Goal: Task Accomplishment & Management: Complete application form

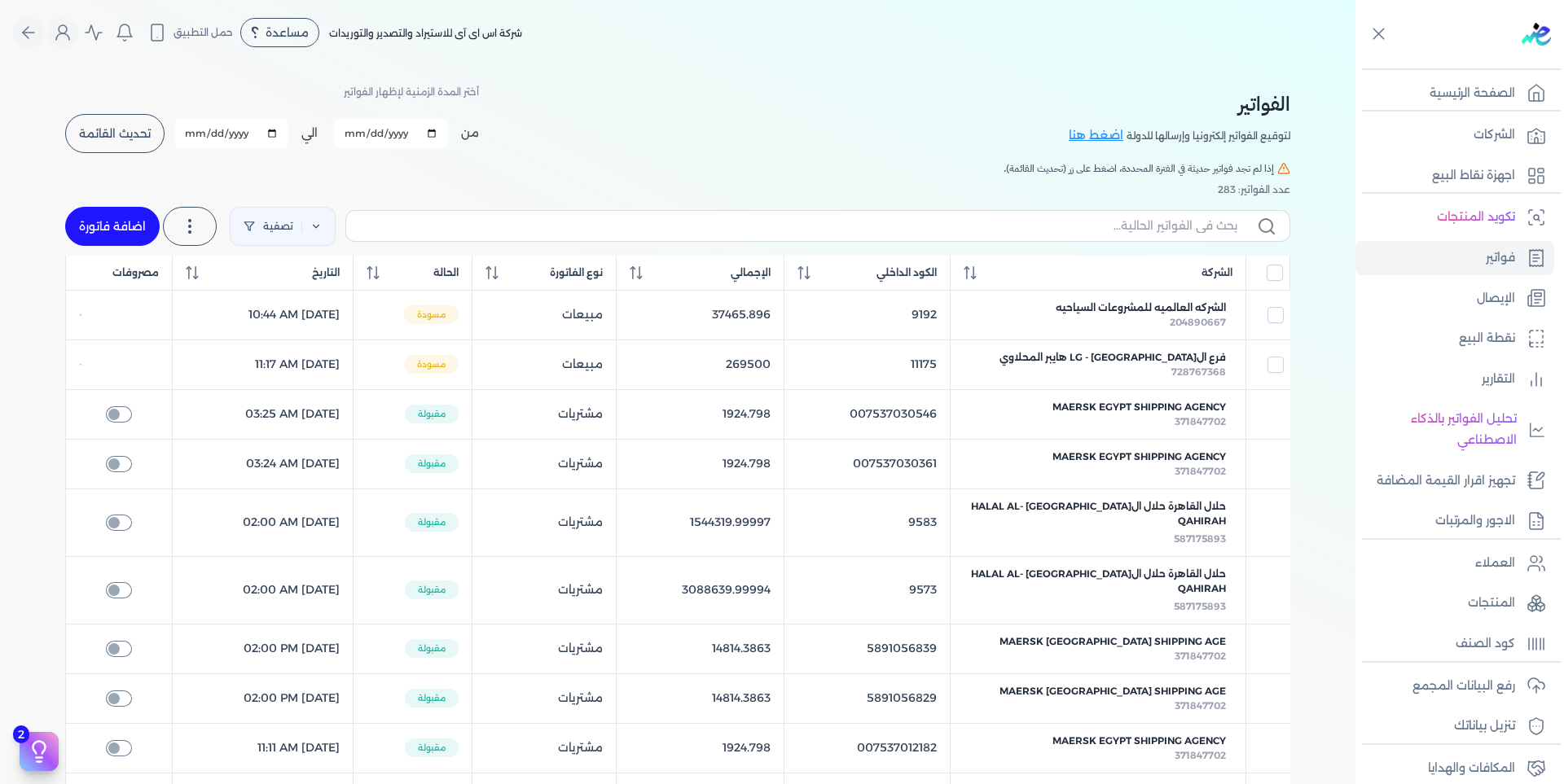
click at [1506, 151] on link "الشركات" at bounding box center [1454, 135] width 199 height 34
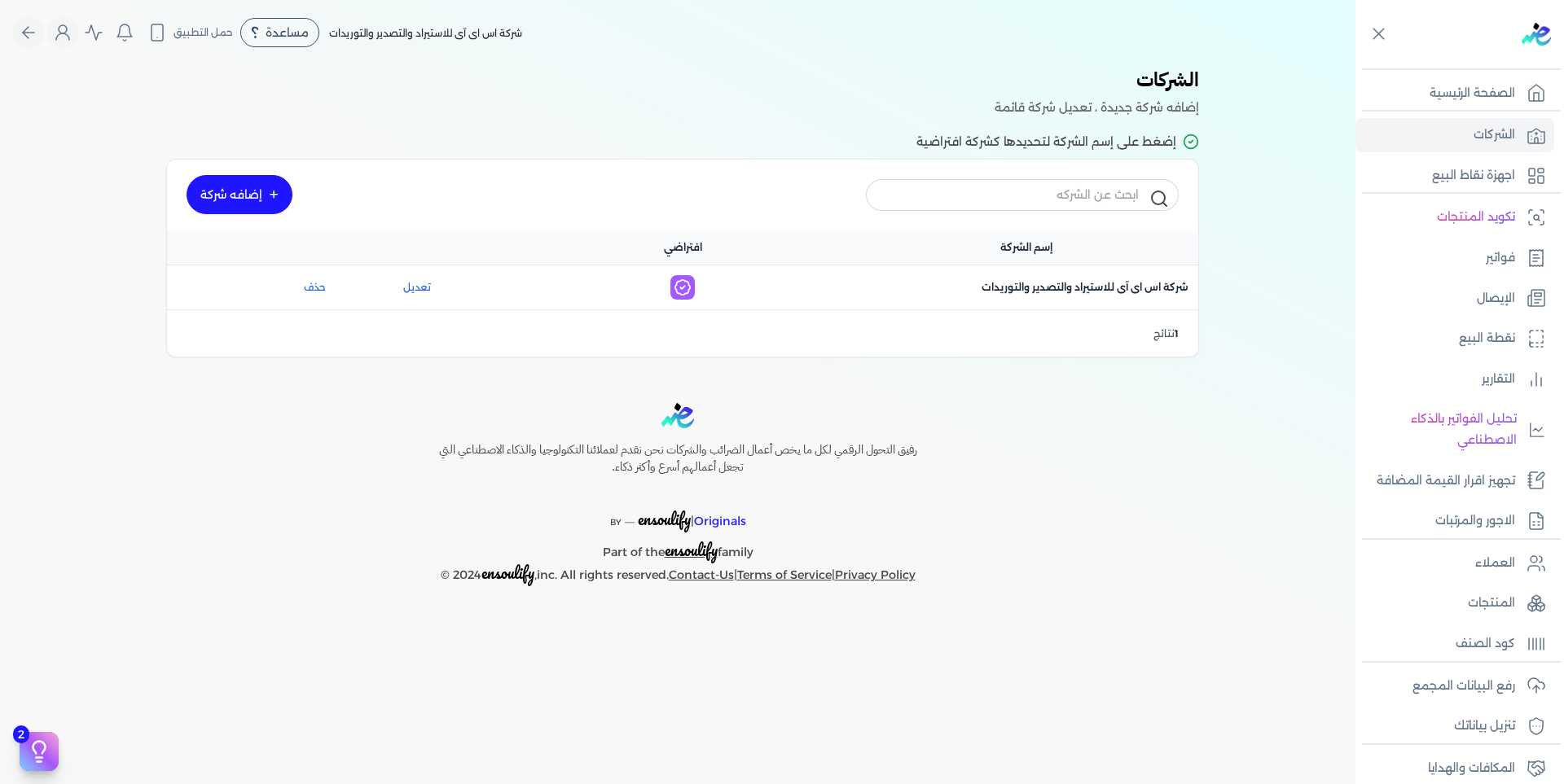
click at [313, 286] on button "حذف" at bounding box center [261, 287] width 129 height 14
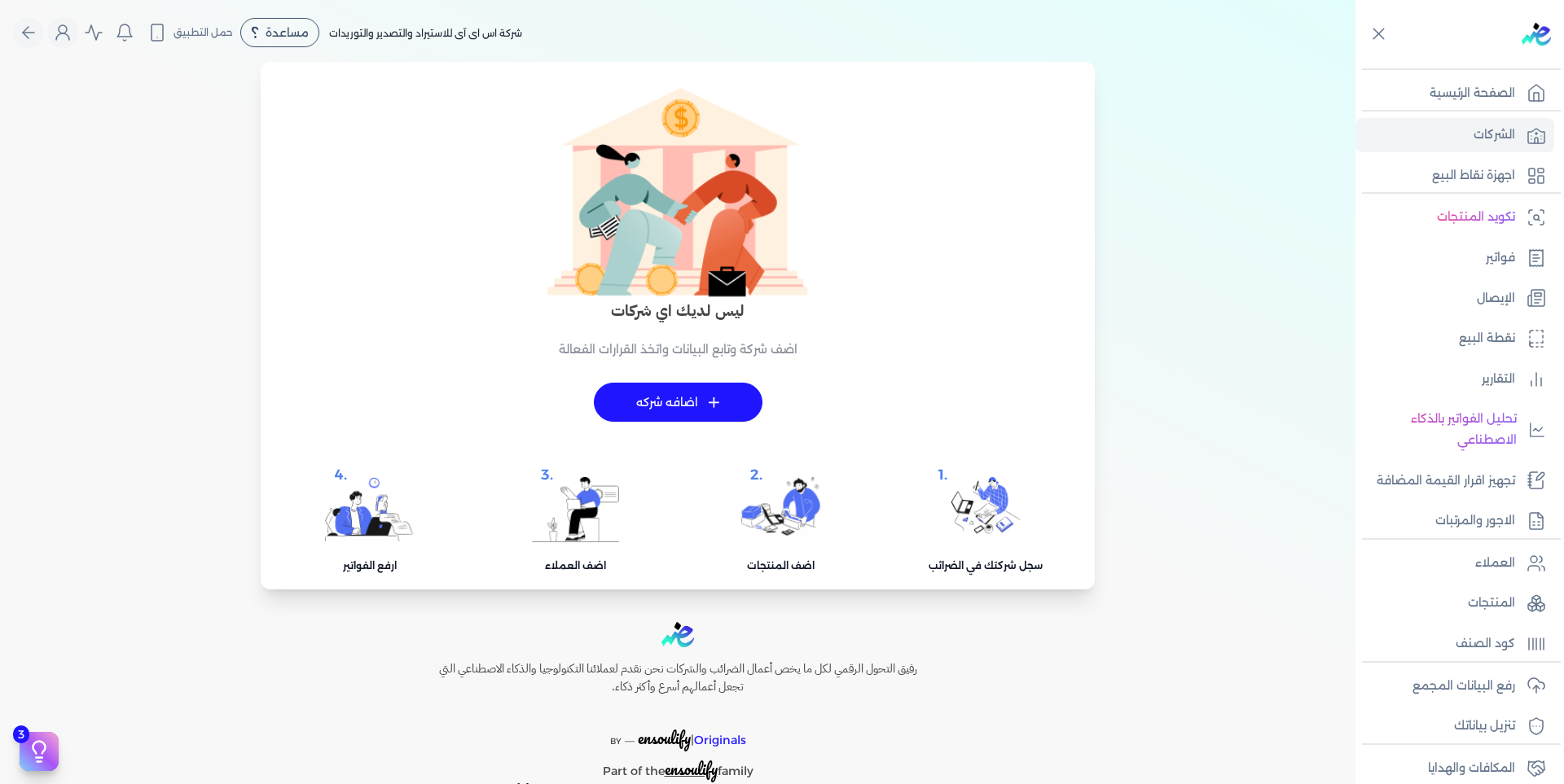
click at [1501, 139] on p "الشركات" at bounding box center [1494, 136] width 42 height 21
click at [709, 378] on div "+ اضافه شركه" at bounding box center [678, 402] width 355 height 91
click at [707, 400] on link "+ اضافه شركه" at bounding box center [677, 402] width 169 height 39
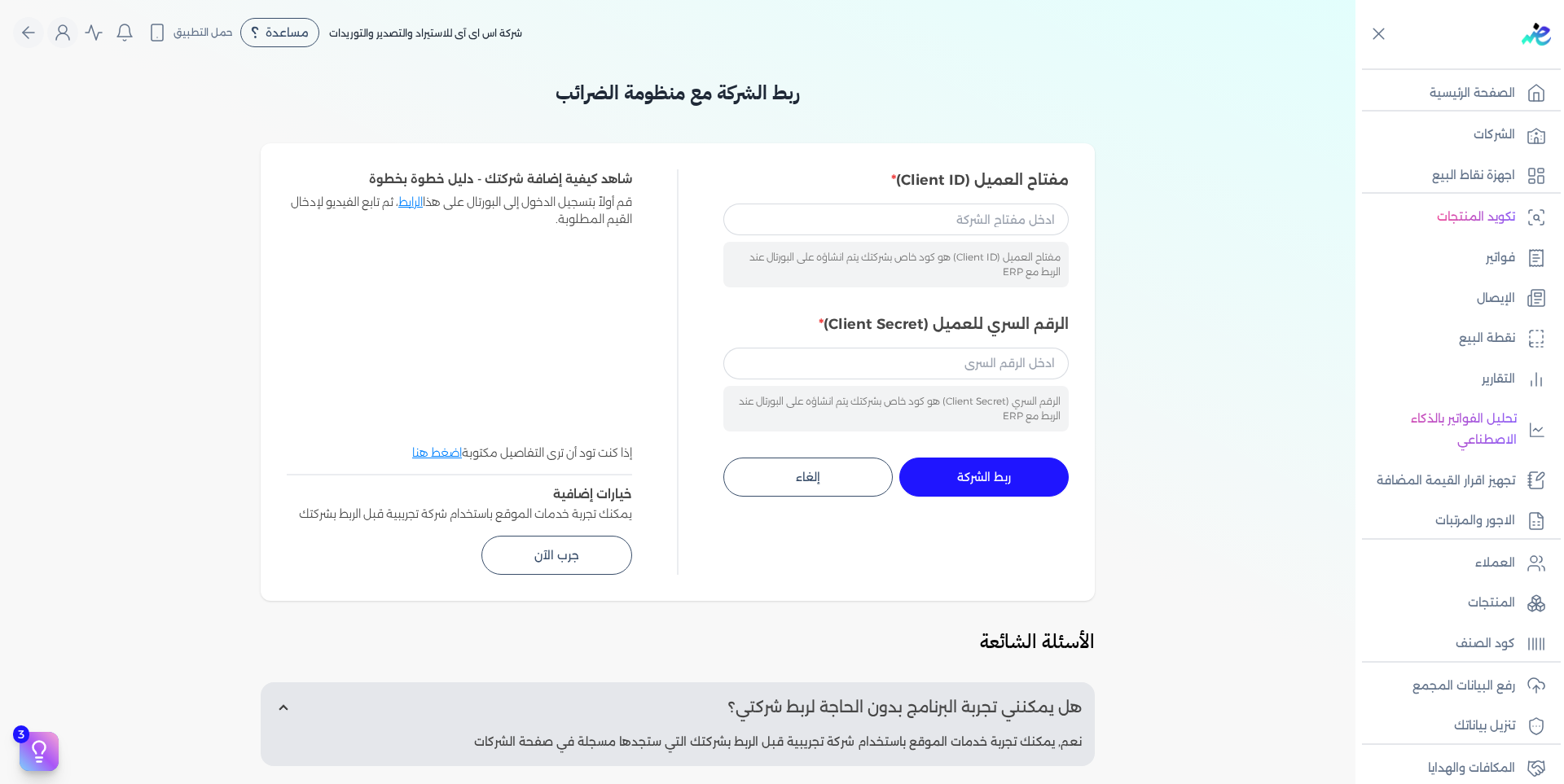
click at [951, 248] on div "مفتاح العميل (Client ID) هو كود خاص بشركتك يتم انشاؤه على البورتال عند الربط مع…" at bounding box center [896, 264] width 345 height 45
click at [956, 229] on input "مفتاح العميل (Client ID)" at bounding box center [896, 219] width 345 height 31
click at [911, 219] on input "مفتاح العميل (Client ID)" at bounding box center [896, 219] width 345 height 31
paste input "4225dd65-8304-4e0b-91eb-31fc92f53a86"
type input "4225dd65-8304-4e0b-91eb-31fc92f53a86"
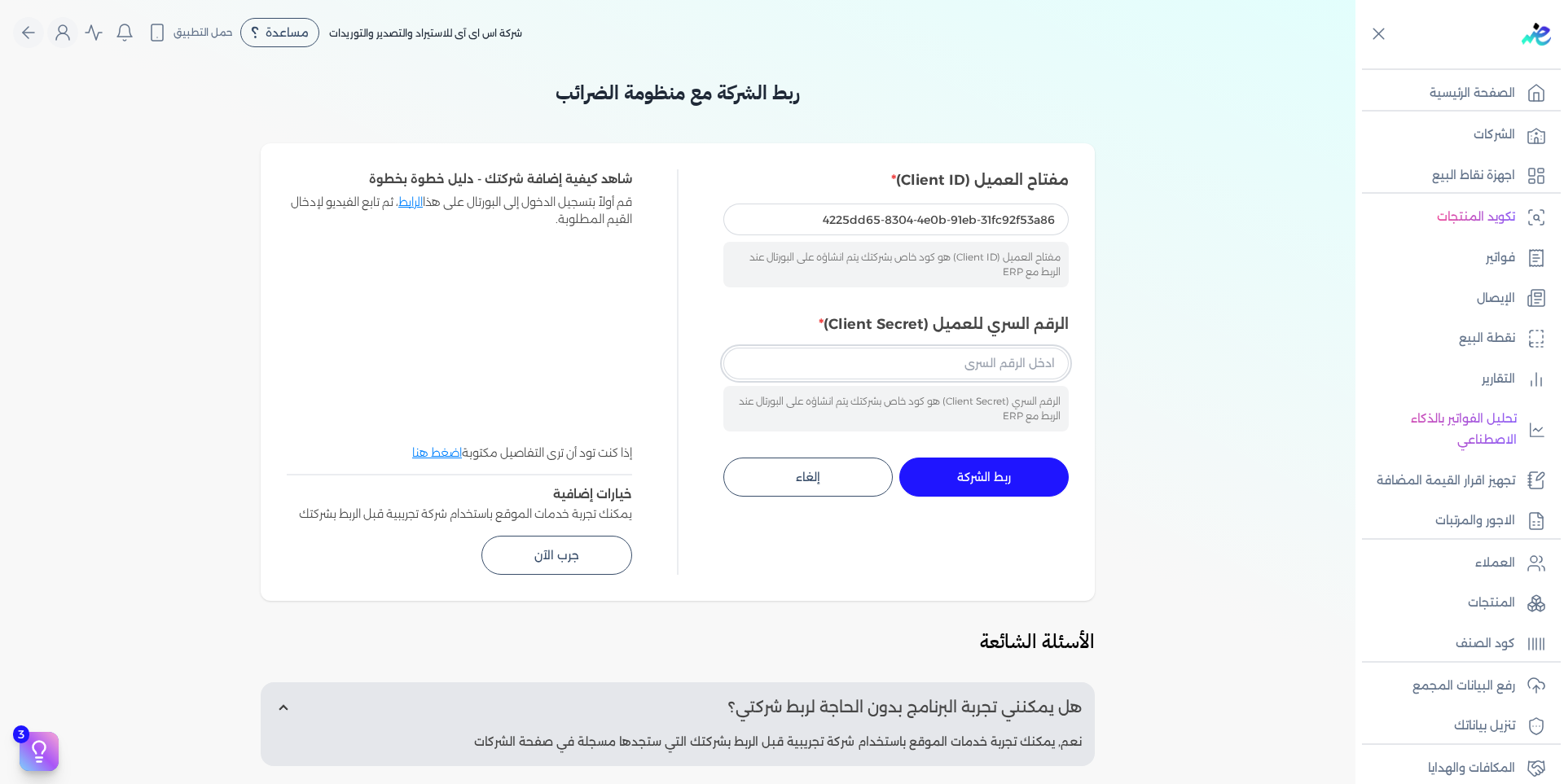
click at [1018, 357] on input "الرقم السري للعميل (Client Secret)" at bounding box center [896, 363] width 345 height 31
click at [1017, 365] on input "الرقم السري للعميل (Client Secret)" at bounding box center [896, 363] width 345 height 31
paste input "2ad98805-f5eb-4ee7-9566-78298aaeb95f"
type input "2ad98805-f5eb-4ee7-9566-78298aaeb95f"
click at [1042, 497] on div "مفتاح العميل (Client ID) 4225dd65-8304-4e0b-91eb-31fc92f53a86 مفتاح العميل (Cli…" at bounding box center [896, 372] width 345 height 406
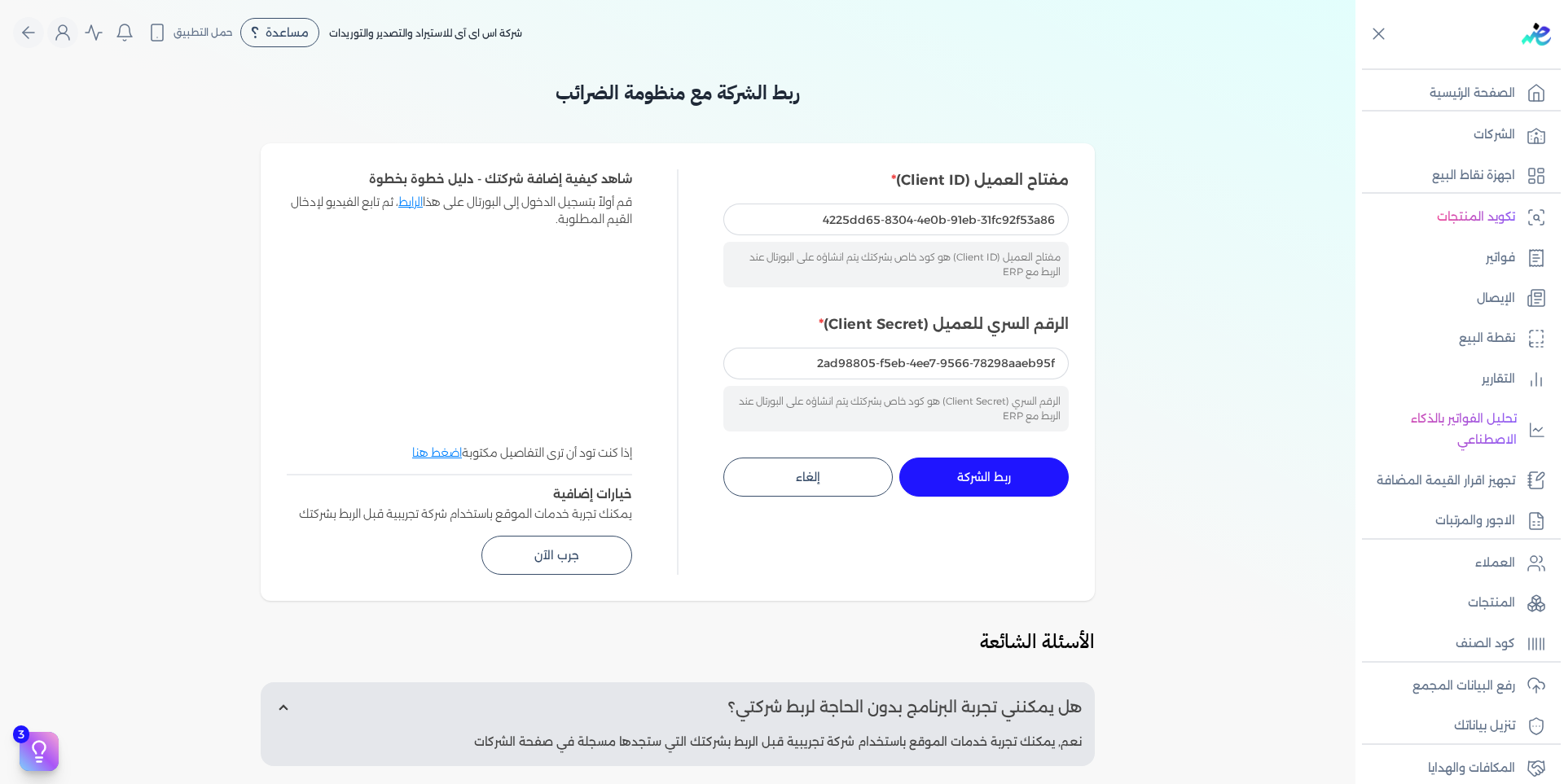
click at [1040, 472] on button "ربط الشركة جاري التنفيذ" at bounding box center [984, 477] width 170 height 39
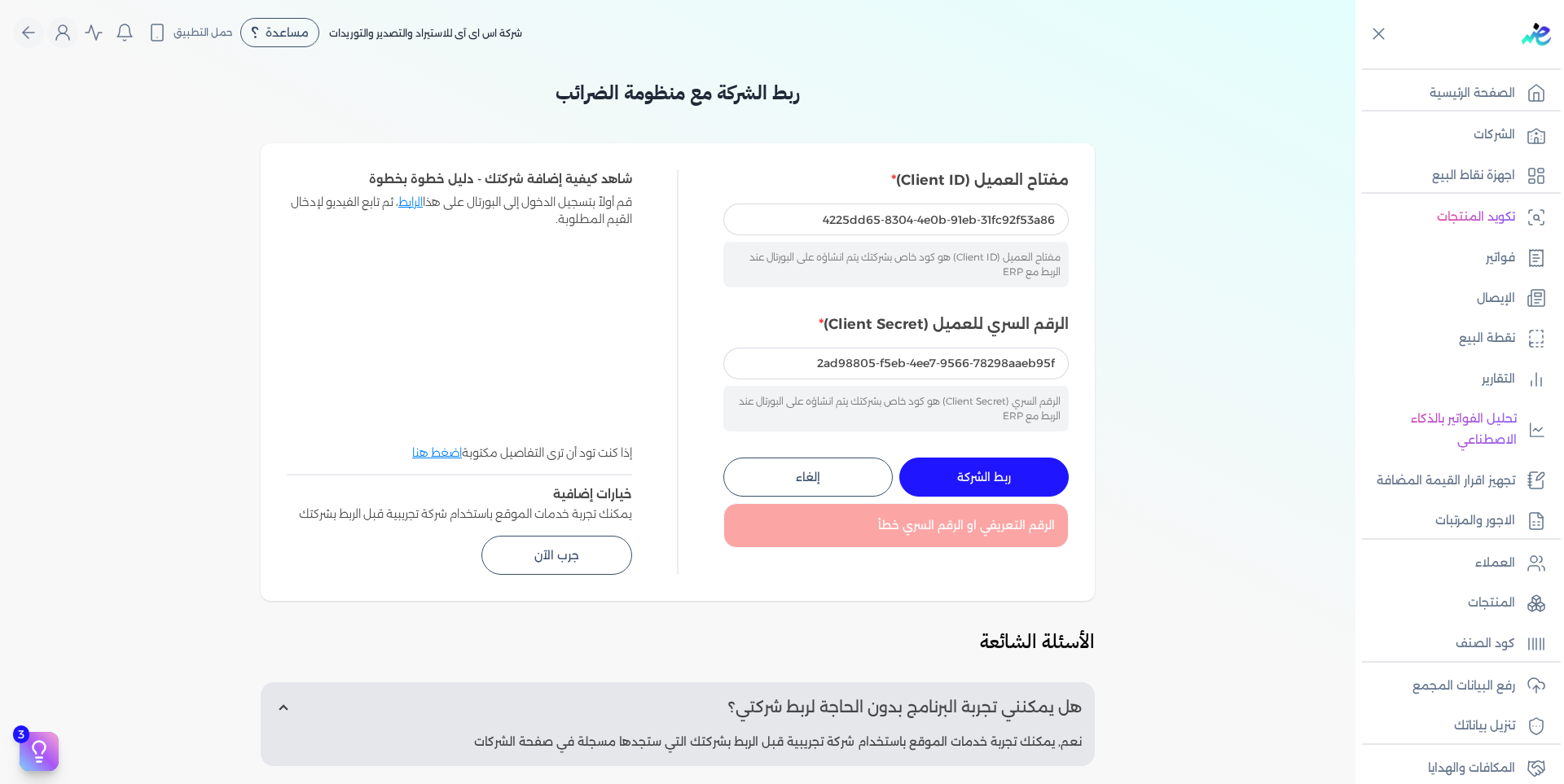
click at [1531, 127] on icon at bounding box center [1536, 136] width 20 height 20
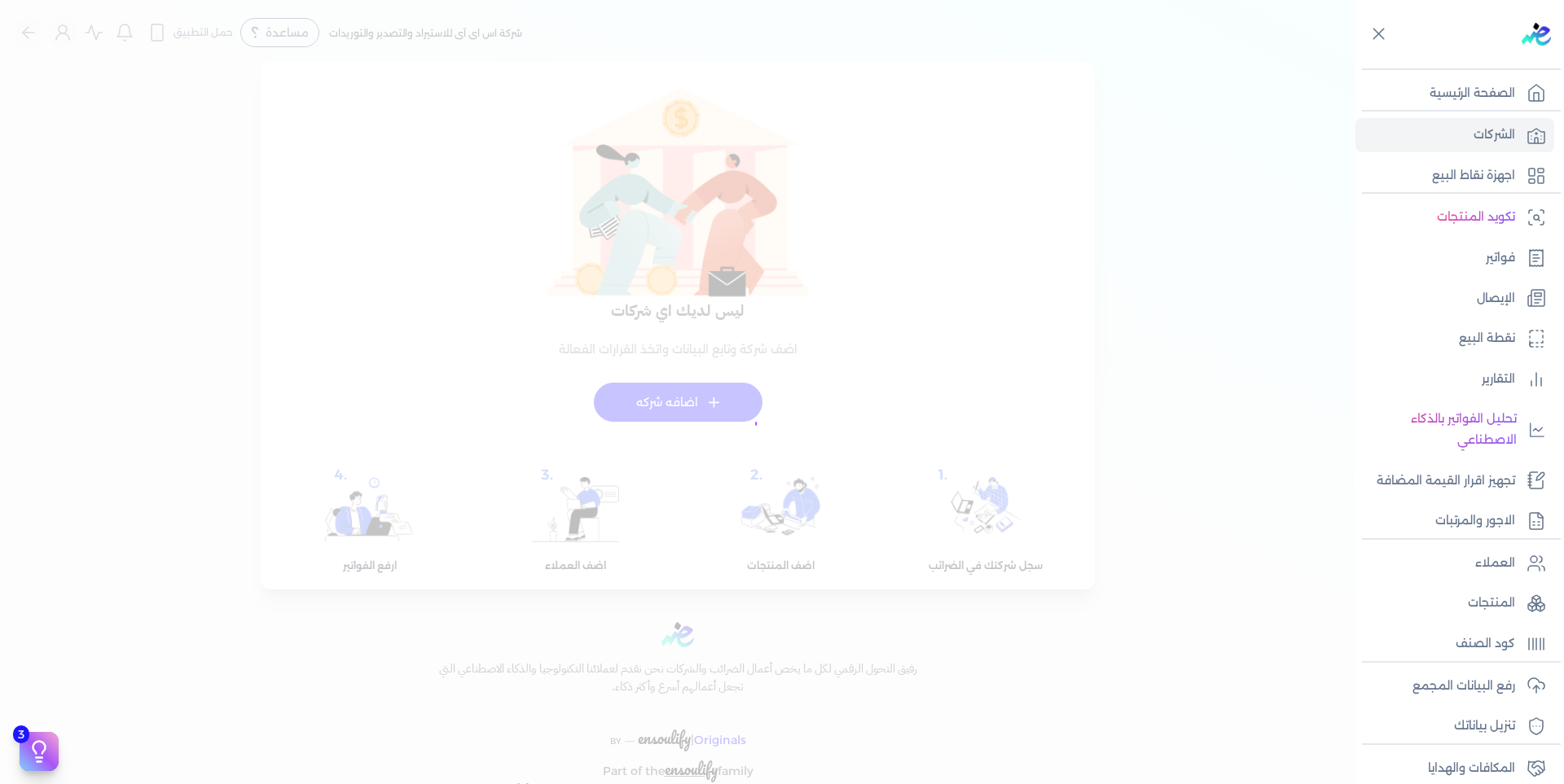
click at [1503, 98] on p "الصفحة الرئيسية" at bounding box center [1472, 94] width 86 height 21
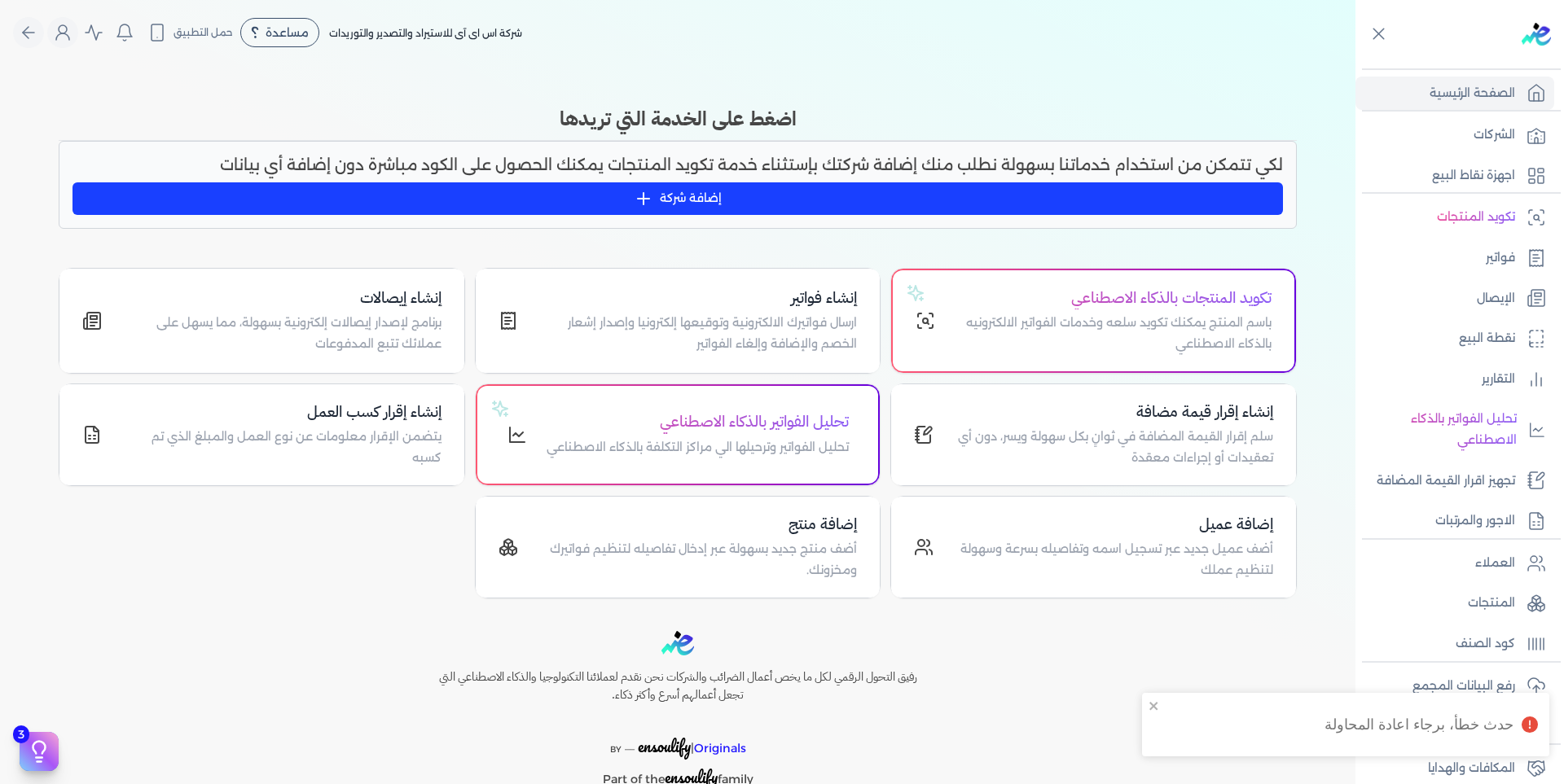
click at [1510, 260] on p "فواتير" at bounding box center [1500, 259] width 29 height 21
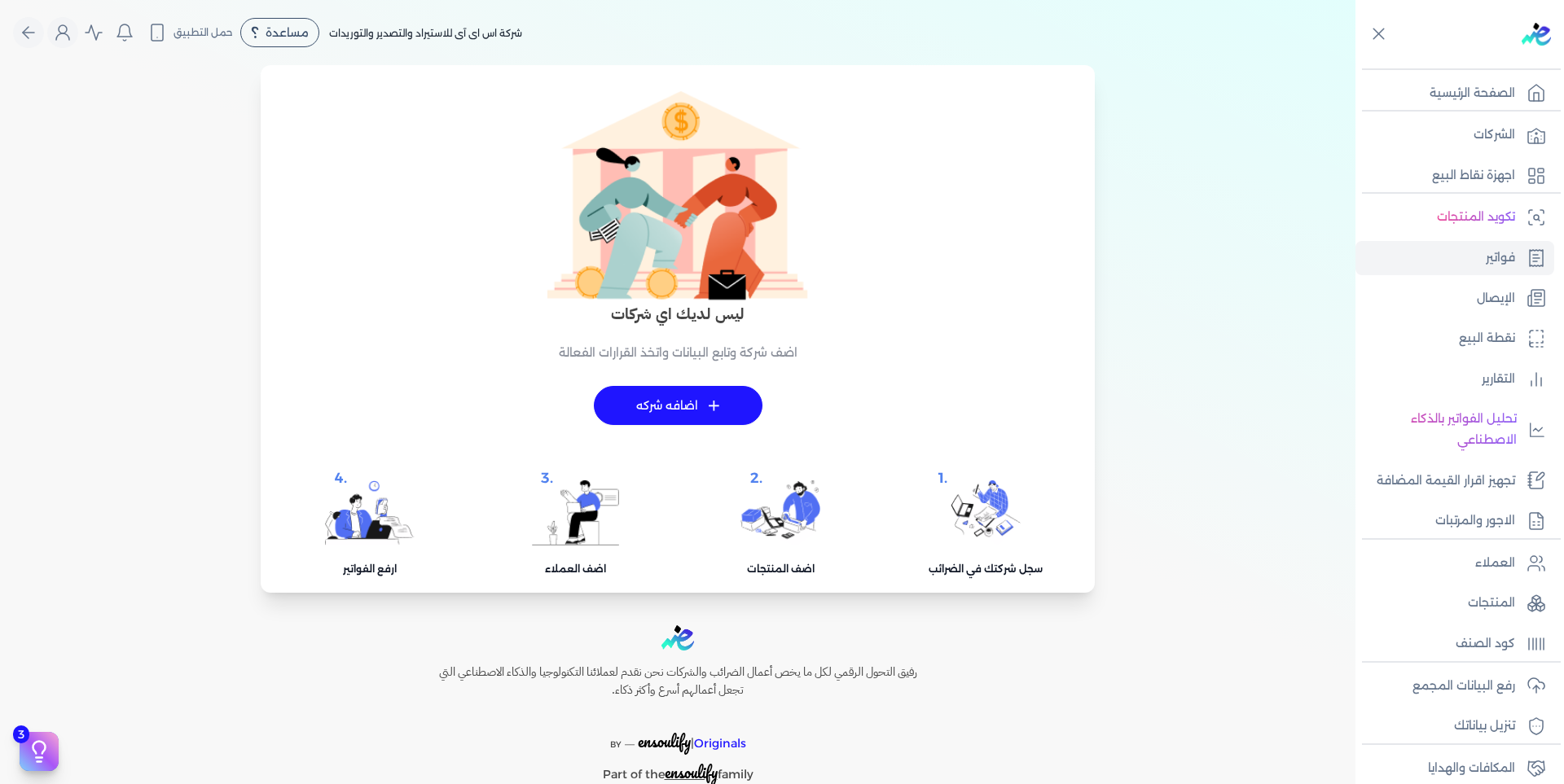
click at [1267, 165] on div "ليس لديك اي شركات اضف شركة وتابع البيانات واتخذ القرارات الفعالة + اضافه شركه .…" at bounding box center [677, 339] width 1336 height 508
click at [1518, 136] on link "الشركات" at bounding box center [1454, 135] width 199 height 34
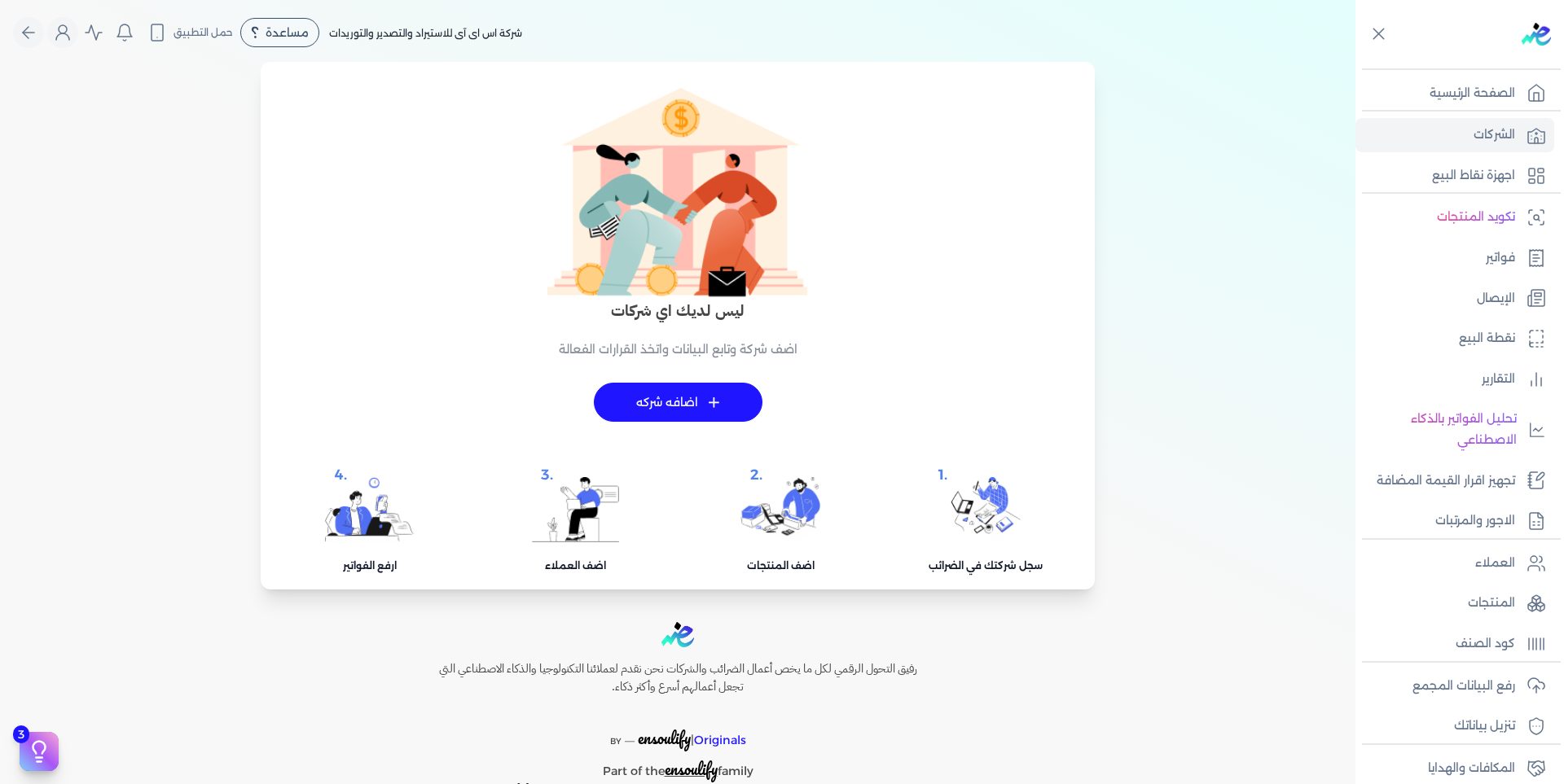
click at [707, 406] on link "+ اضافه شركه" at bounding box center [677, 402] width 169 height 39
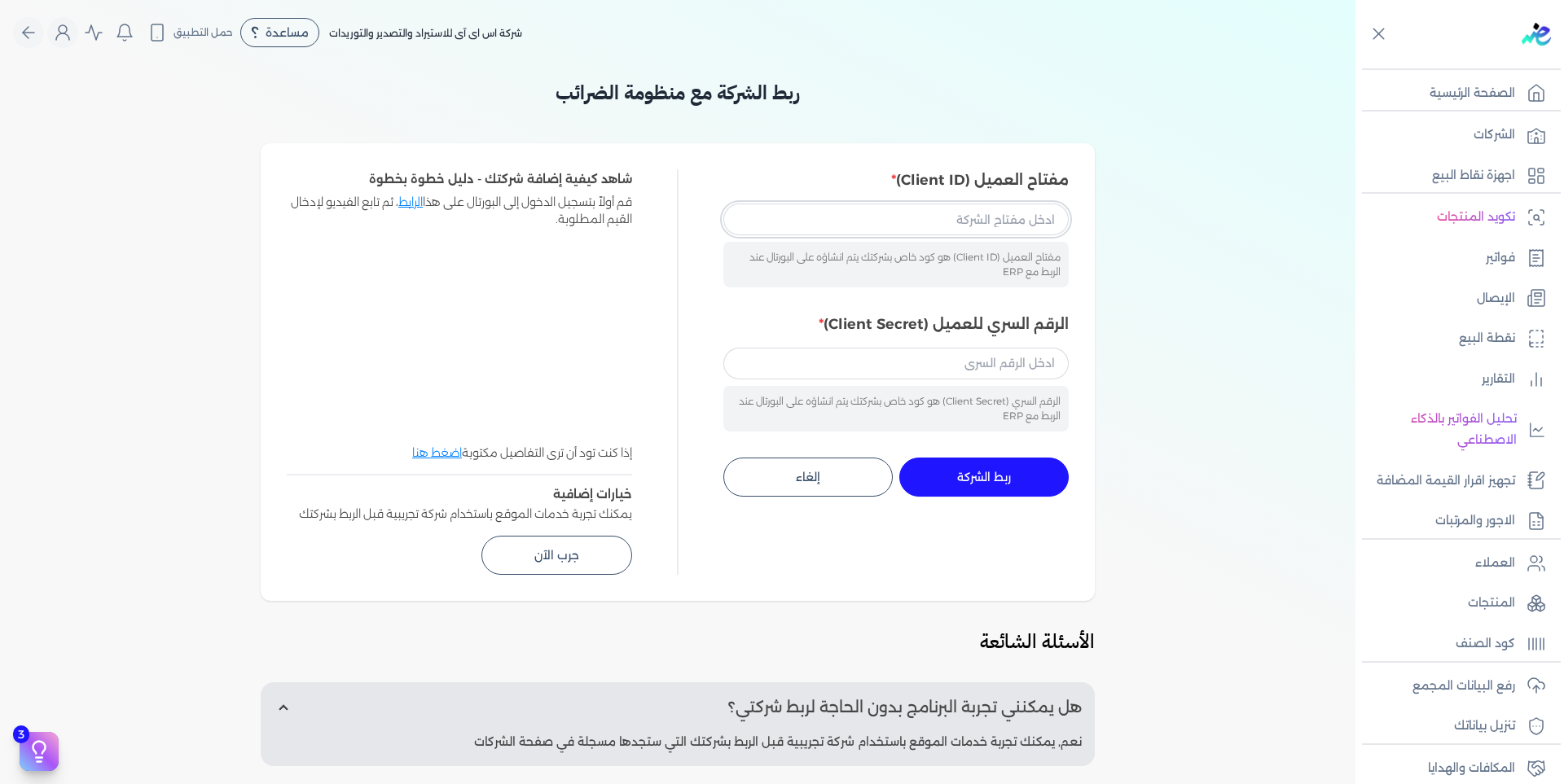
click at [960, 229] on input "مفتاح العميل (Client ID)" at bounding box center [896, 219] width 345 height 31
type input "4225dd65-8304-4e0b-91eb-31fc92f53a86"
click at [962, 364] on input "الرقم السري للعميل (Client Secret)" at bounding box center [896, 363] width 345 height 31
type input "2ad98805-f5eb-4ee7-9566-78298aaeb95f"
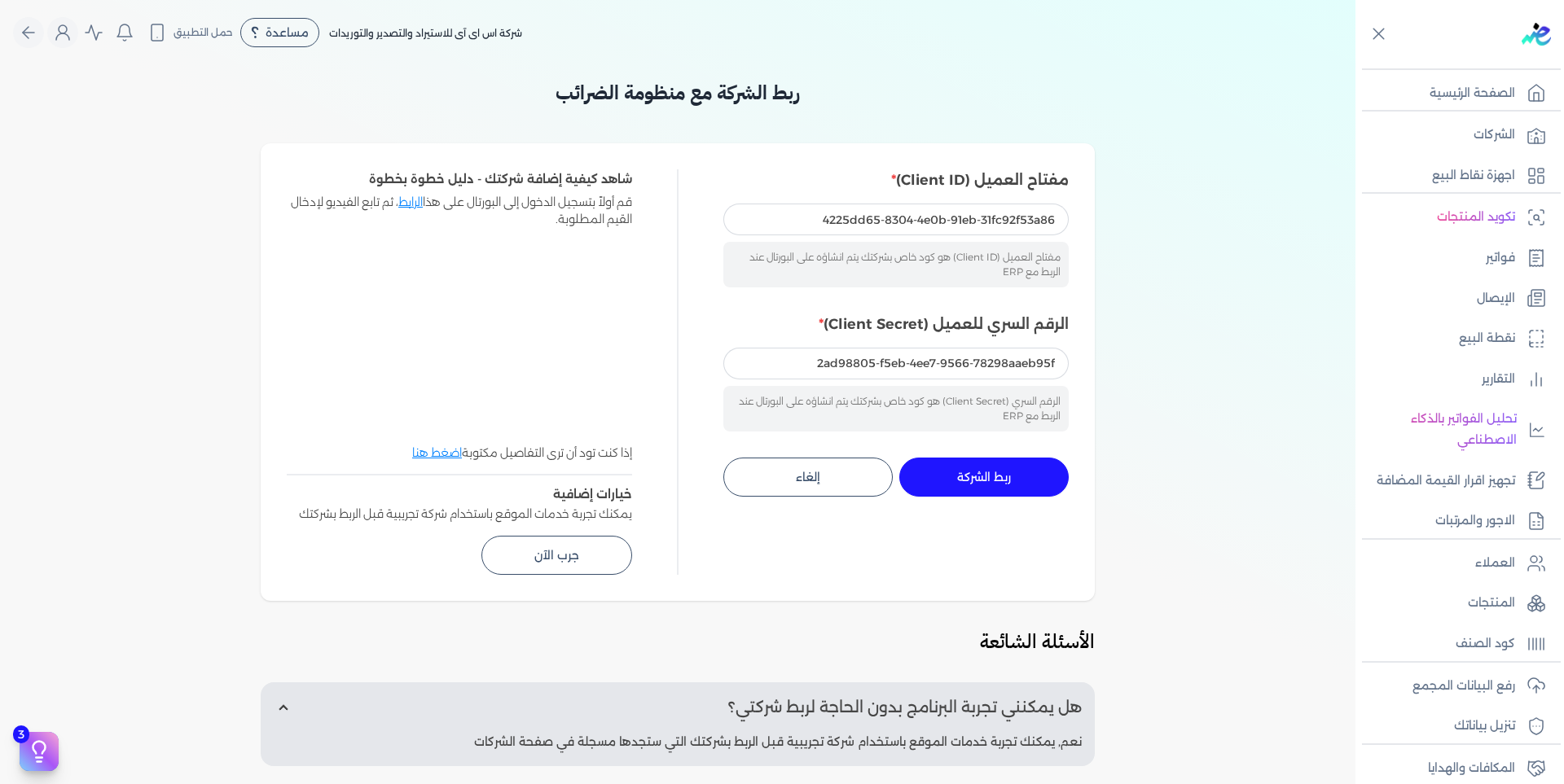
click at [998, 482] on span "ربط الشركة" at bounding box center [984, 477] width 54 height 12
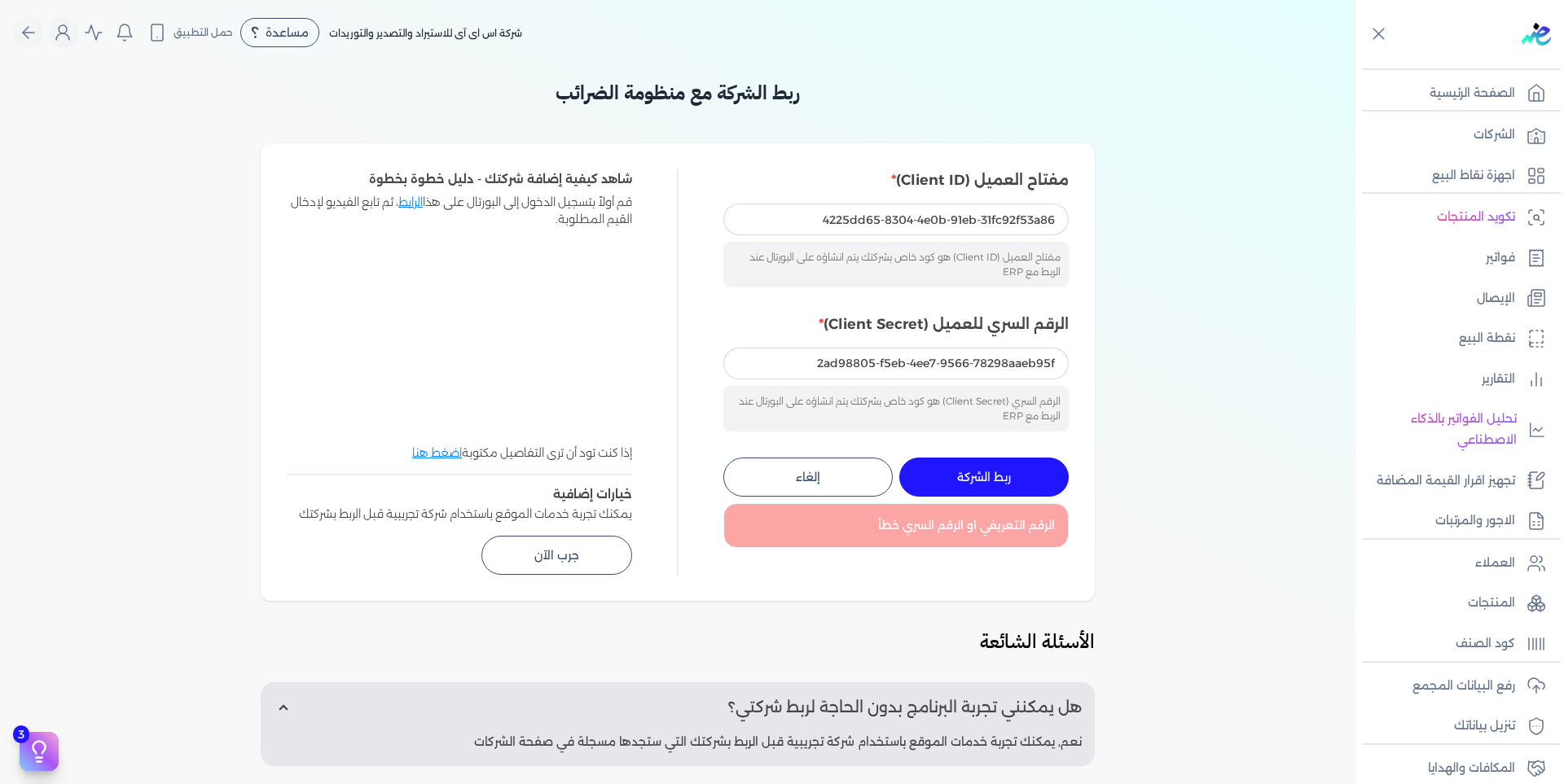
click at [868, 32] on div "شركة اس اى آى للاستيراد والتصدير والتوريدات مساعدة خدمة العملاء دليل المستخدم ح…" at bounding box center [684, 32] width 1342 height 31
click at [1028, 219] on input "4225dd65-8304-4e0b-91eb-31fc92f53a86" at bounding box center [896, 219] width 345 height 31
paste input "bf3d8dad-f83c-4477-8762-dcbec1c20ea8"
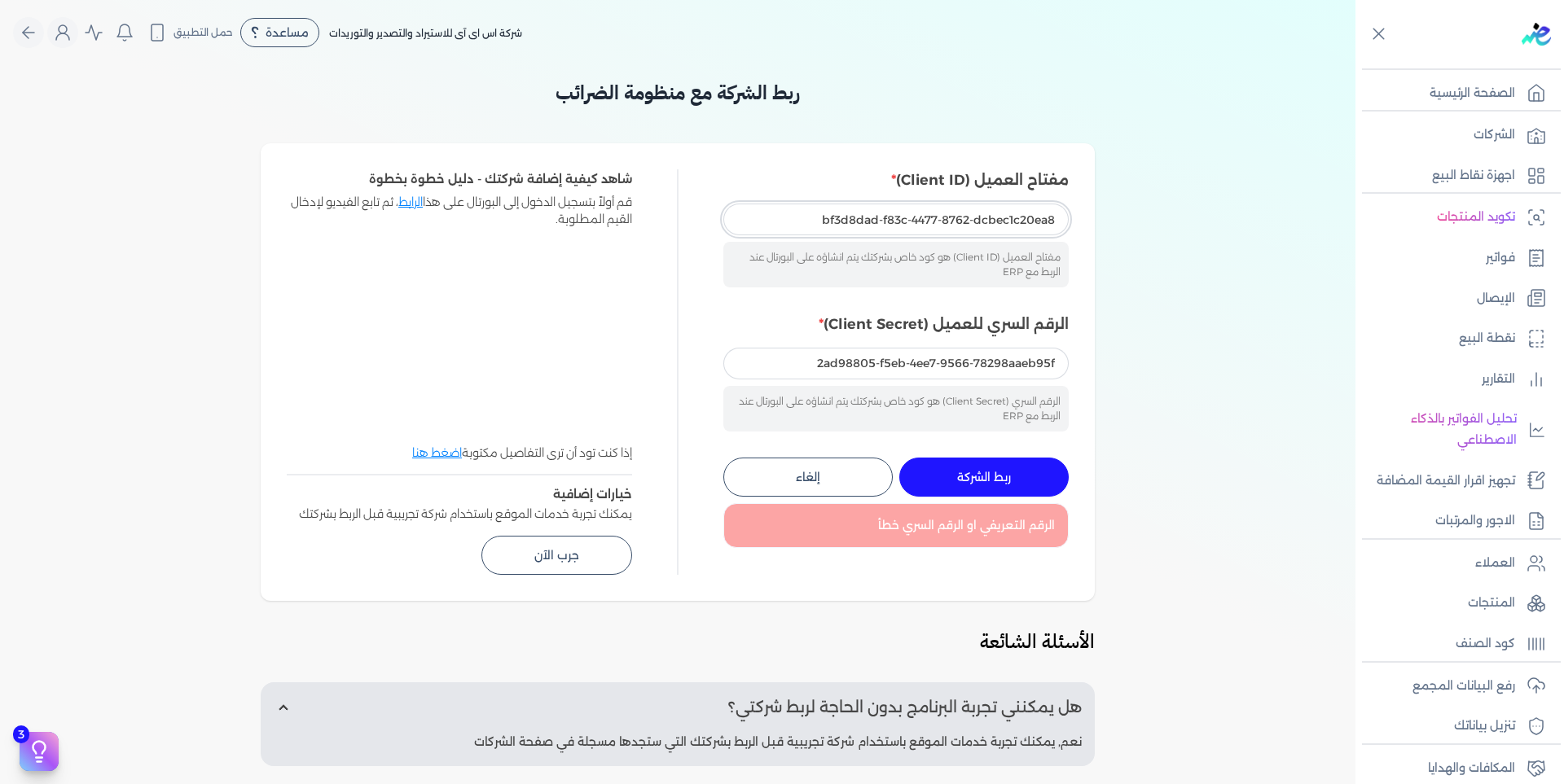
type input "bf3d8dad-f83c-4477-8762-dcbec1c20ea8"
click at [931, 369] on input "2ad98805-f5eb-4ee7-9566-78298aaeb95f" at bounding box center [896, 363] width 345 height 31
paste input "6696475f-e5f0-4143-abd7-376868d3f27d"
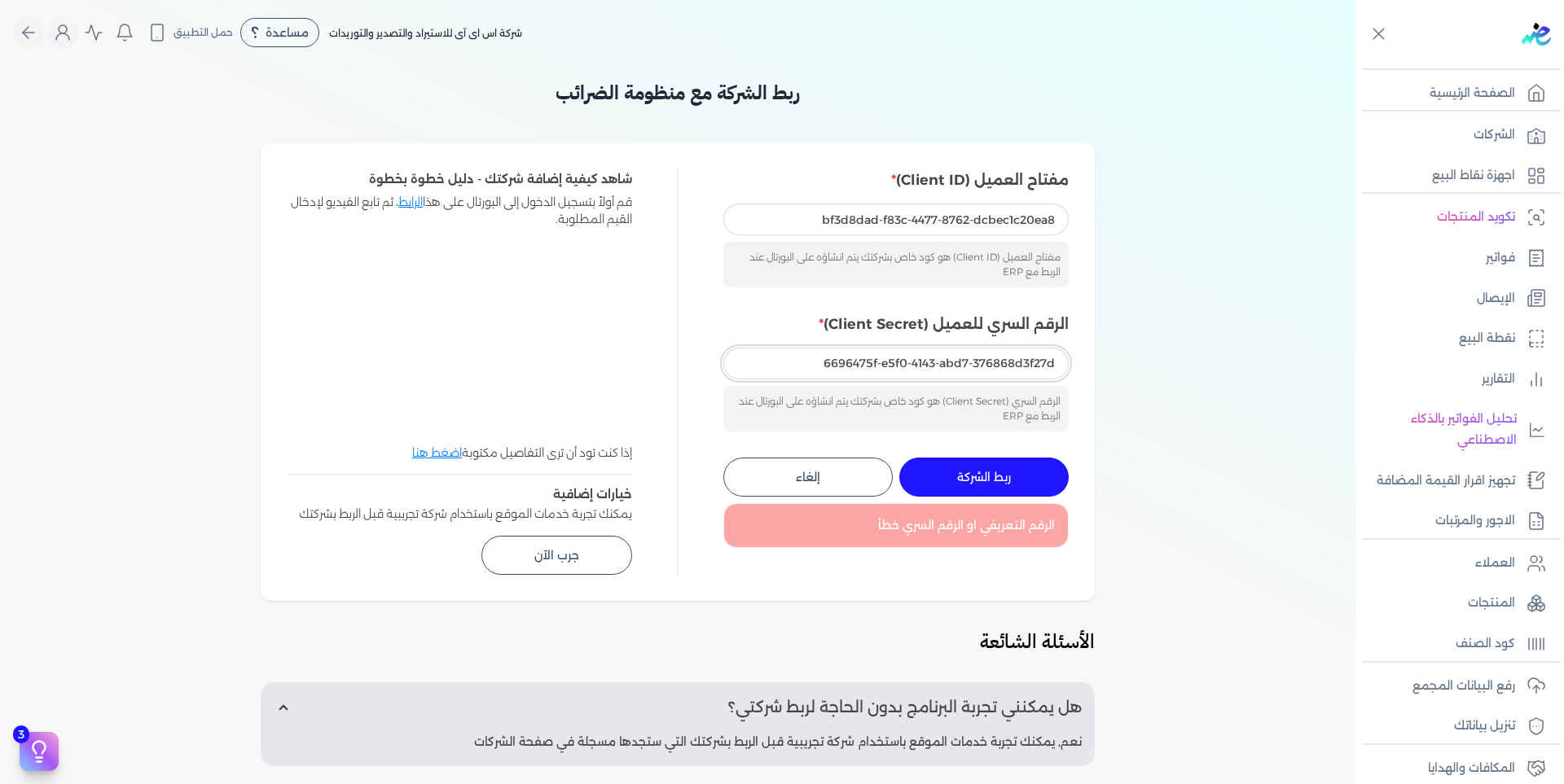
type input "6696475f-e5f0-4143-abd7-376868d3f27d"
click at [1021, 477] on button "ربط الشركة جاري التنفيذ" at bounding box center [984, 477] width 170 height 39
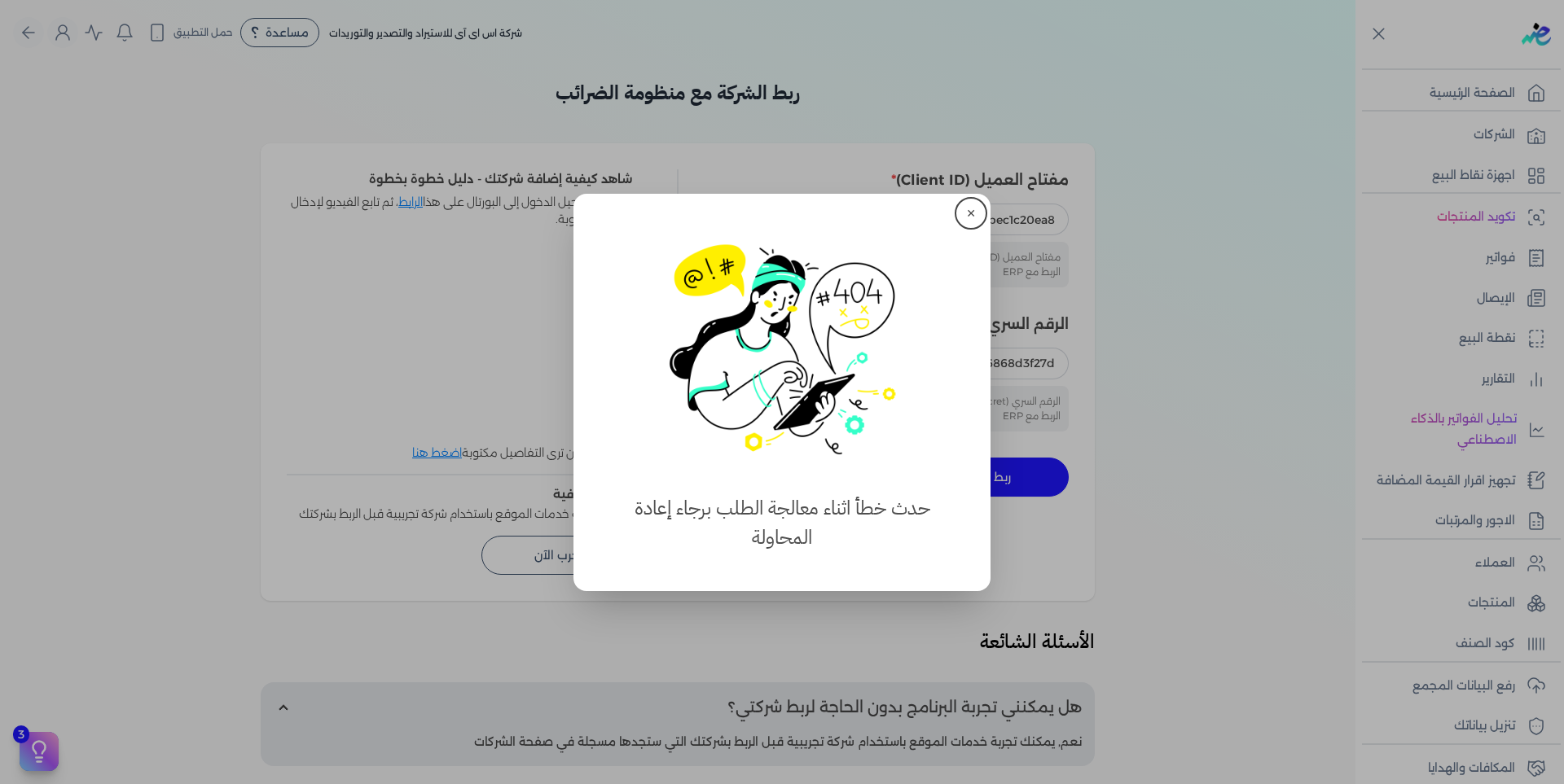
drag, startPoint x: 972, startPoint y: 218, endPoint x: 1003, endPoint y: 299, distance: 86.7
click at [973, 218] on button "✕" at bounding box center [971, 213] width 26 height 26
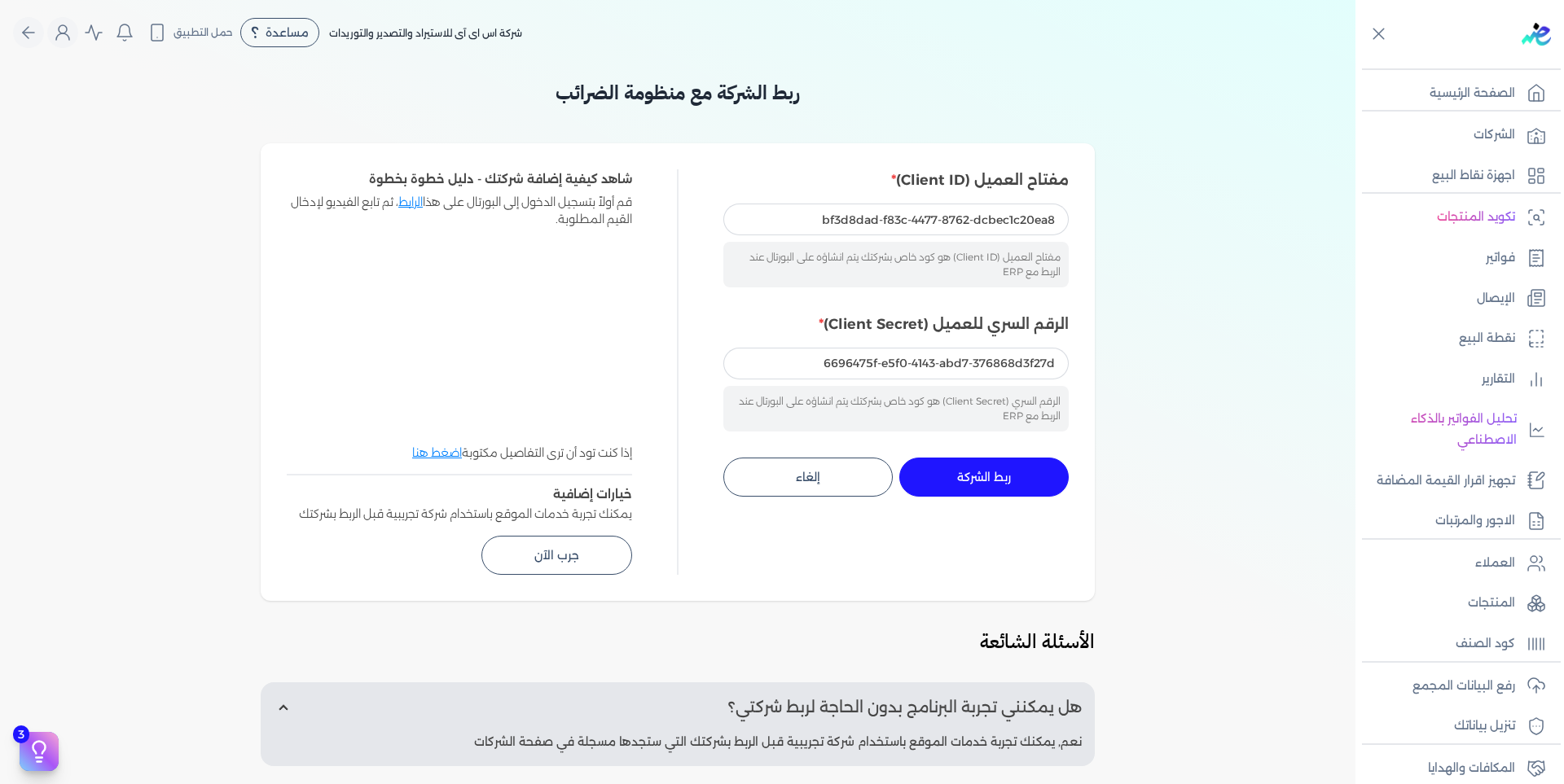
click at [1034, 458] on div "ربط الشركة جاري التنفيذ إلغاء" at bounding box center [896, 477] width 345 height 39
click at [1032, 465] on button "ربط الشركة جاري التنفيذ" at bounding box center [984, 477] width 170 height 39
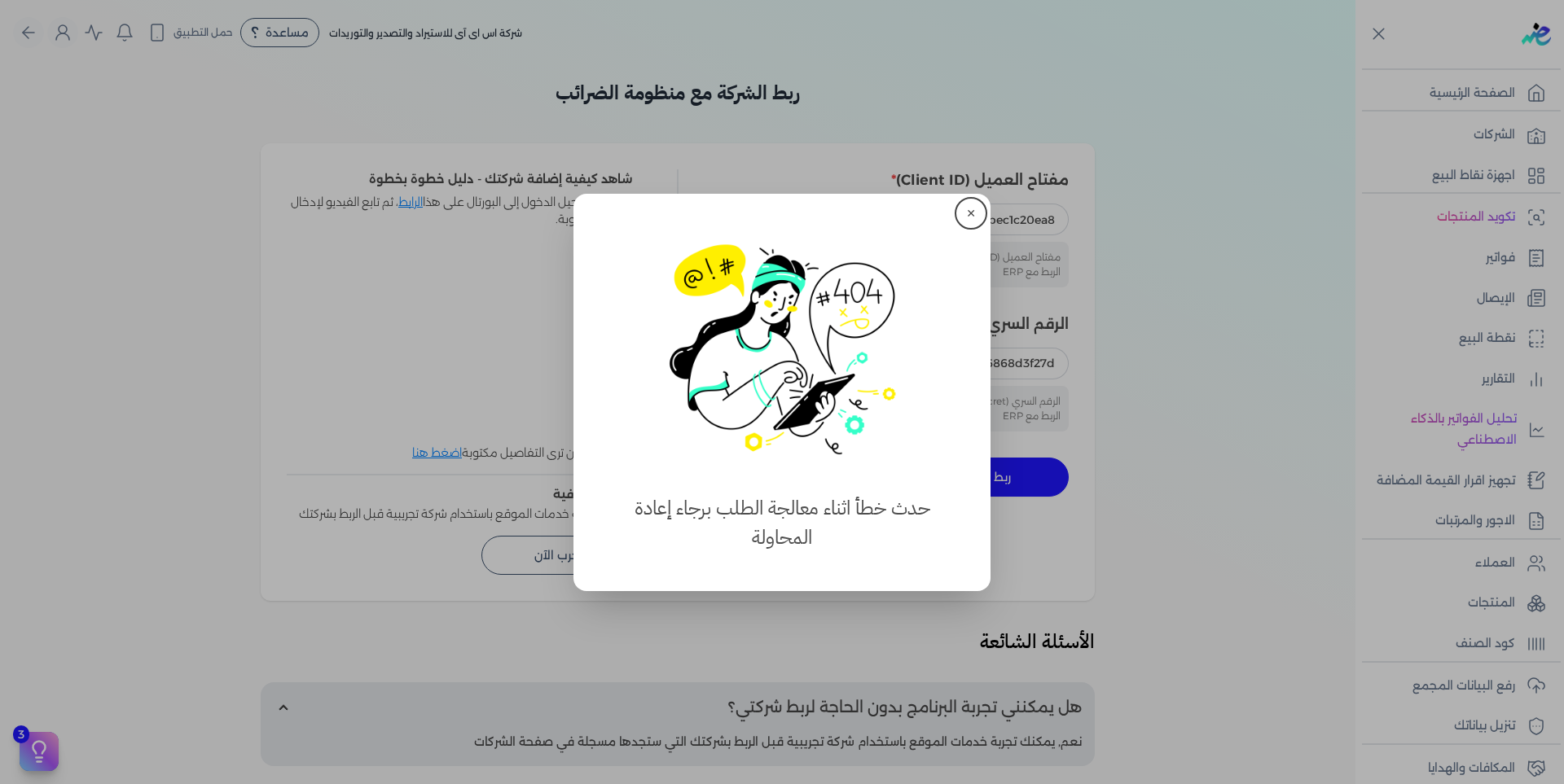
click at [980, 219] on button "✕" at bounding box center [971, 213] width 26 height 26
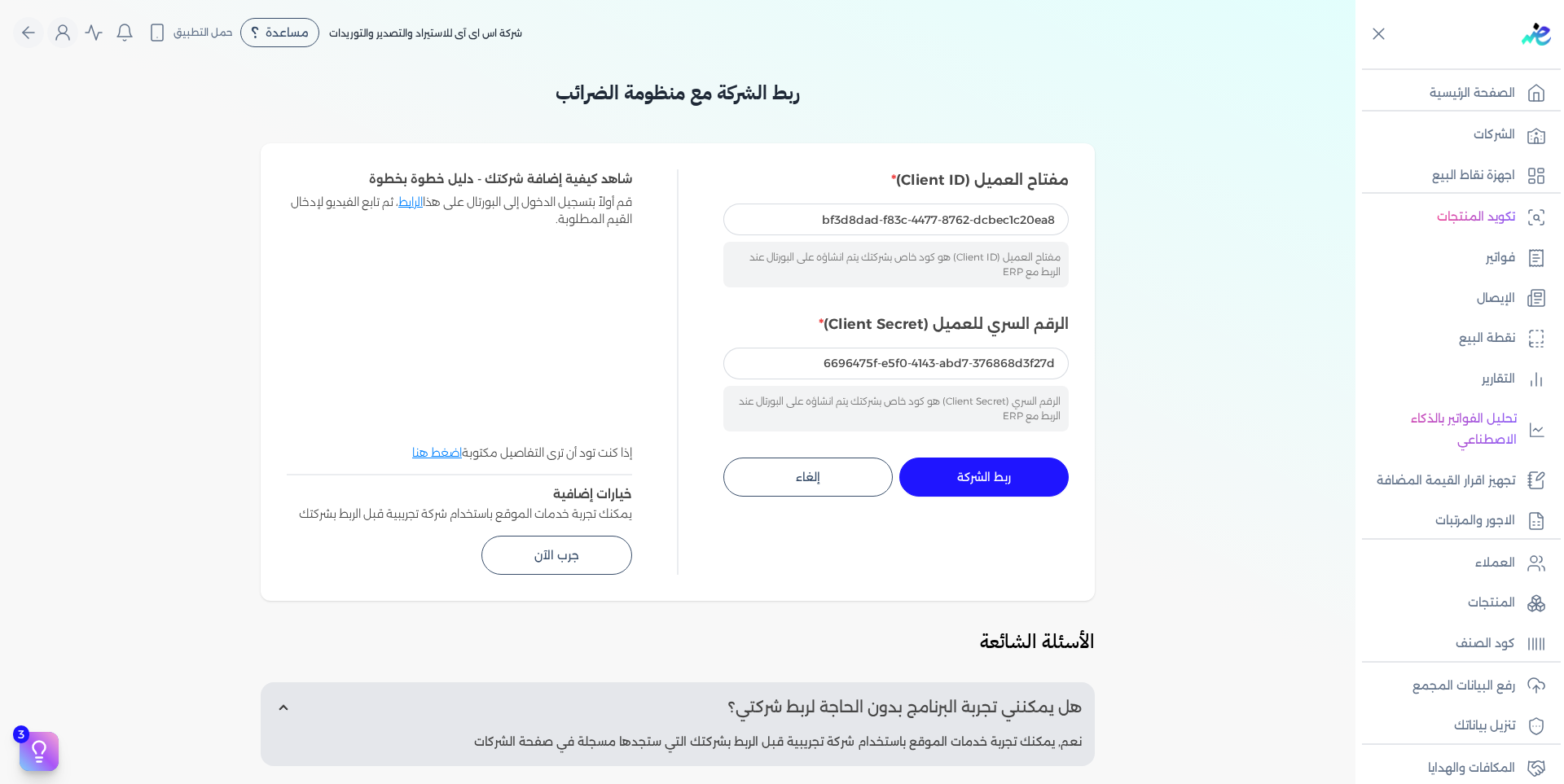
click at [1512, 135] on p "الشركات" at bounding box center [1494, 136] width 42 height 21
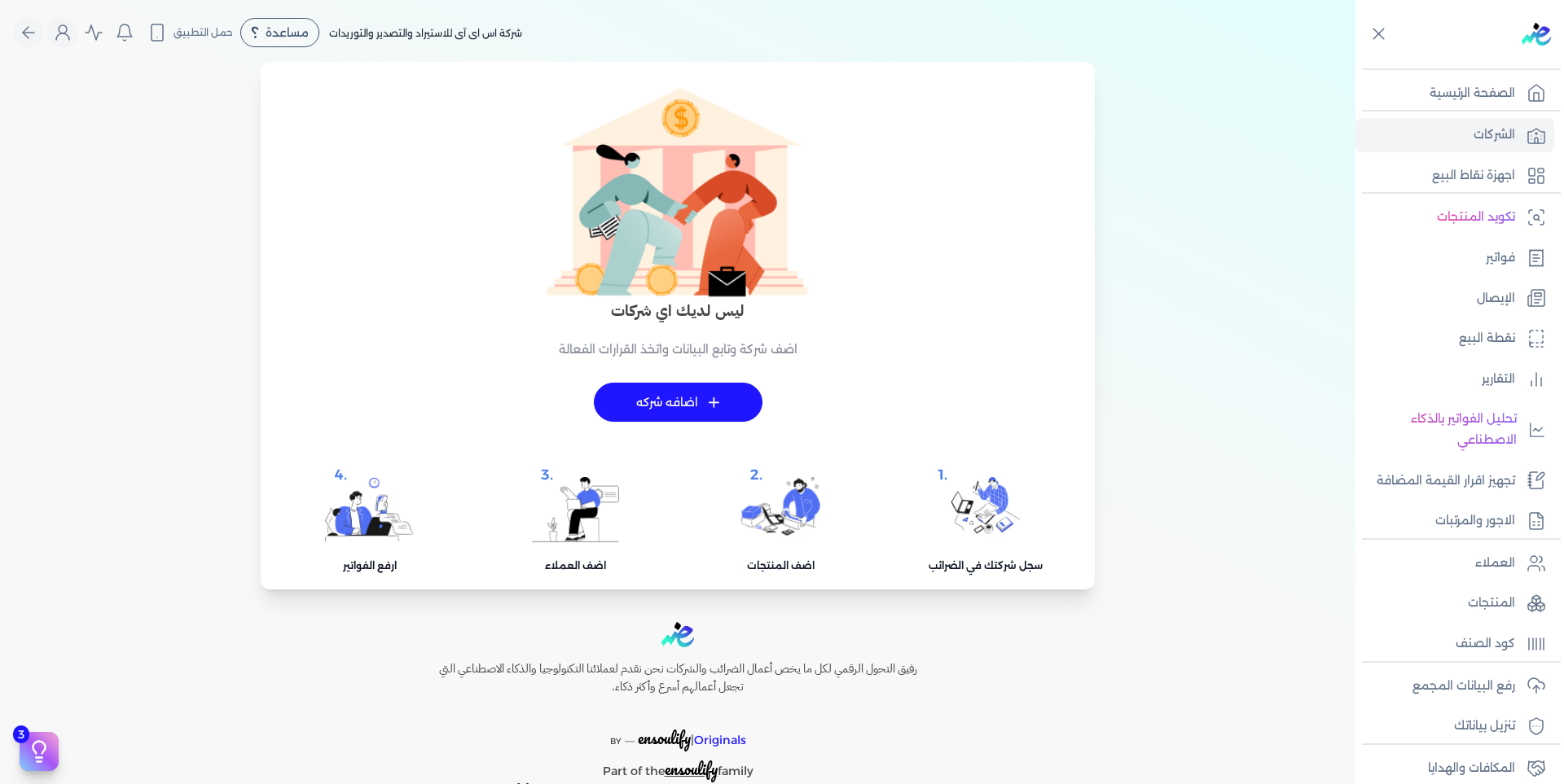
click at [683, 422] on div "+ اضافه شركه" at bounding box center [677, 402] width 169 height 39
click at [712, 408] on span "+" at bounding box center [714, 402] width 12 height 12
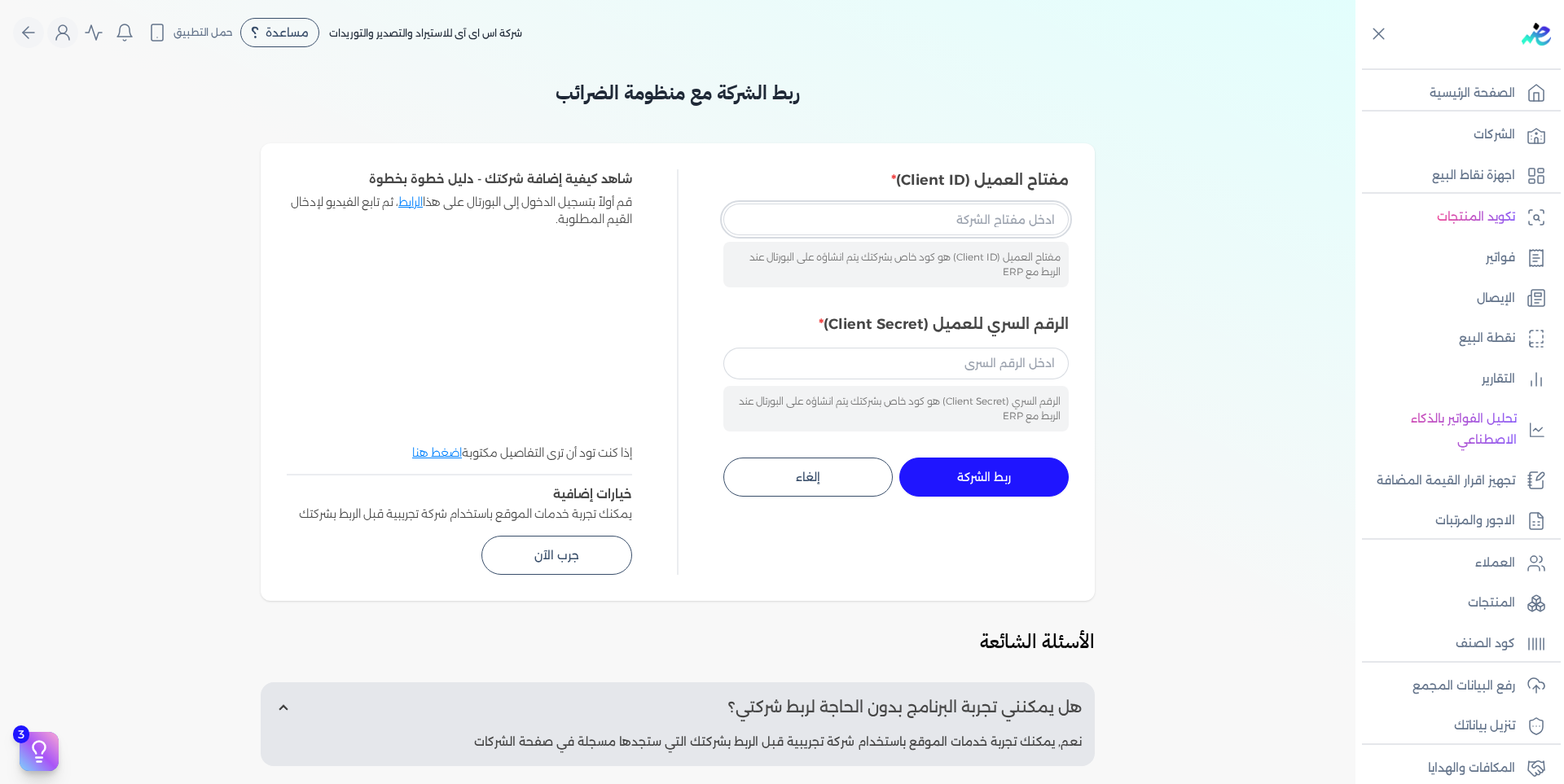
drag, startPoint x: 1027, startPoint y: 235, endPoint x: 1017, endPoint y: 215, distance: 22.4
click at [1027, 235] on input "مفتاح العميل (Client ID)" at bounding box center [896, 219] width 345 height 31
click at [1017, 215] on input "مفتاح العميل (Client ID)" at bounding box center [896, 219] width 345 height 31
paste input "bf3d8dad-f83c-4477-8762-dcbec1c20ea8"
type input "bf3d8dad-f83c-4477-8762-dcbec1c20ea8"
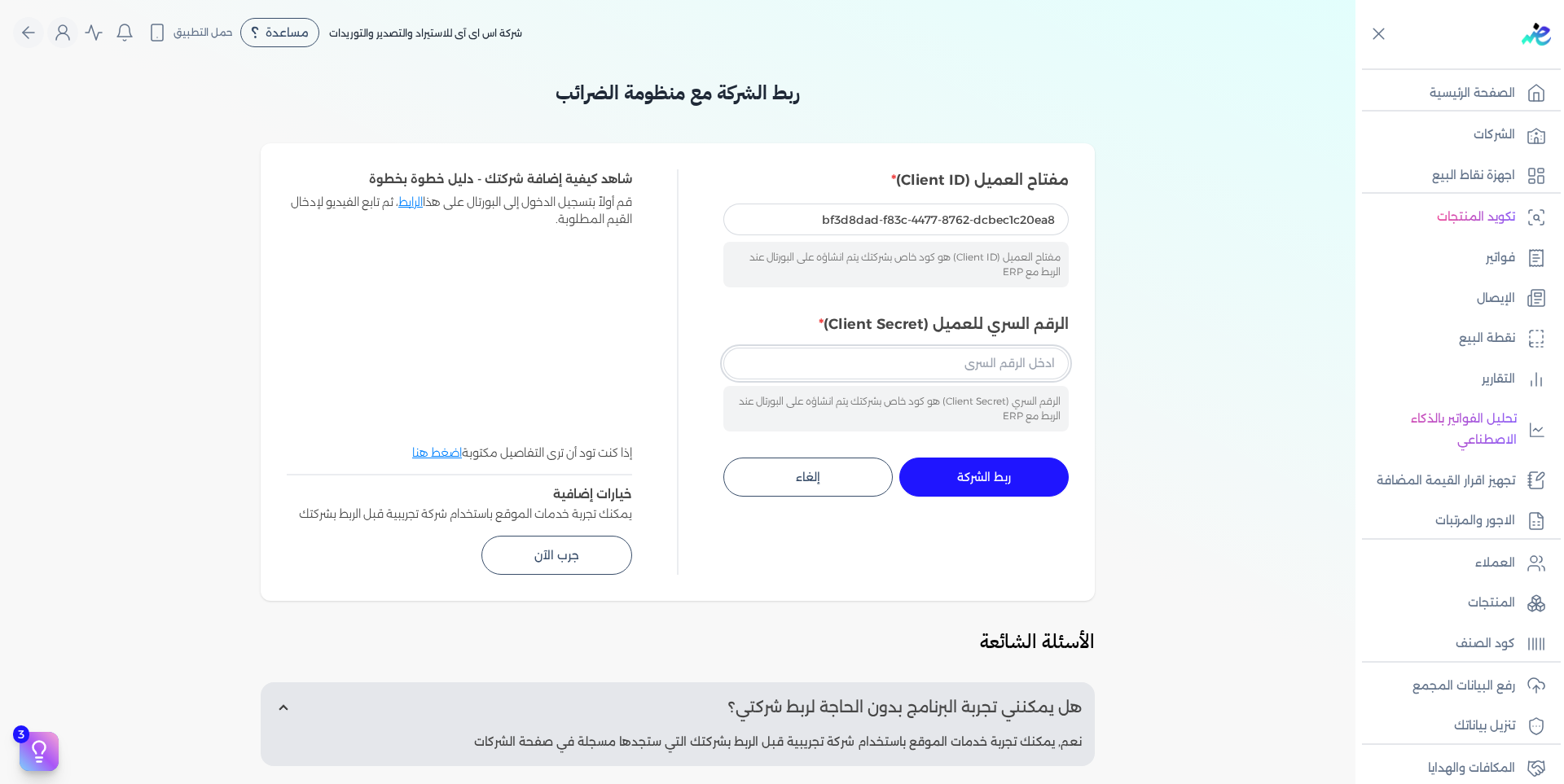
click at [978, 378] on input "الرقم السري للعميل (Client Secret)" at bounding box center [896, 363] width 345 height 31
click at [978, 370] on input "الرقم السري للعميل (Client Secret)" at bounding box center [896, 363] width 345 height 31
paste input "6696475f-e5f0-4143-abd7-376868d3f27d"
type input "6696475f-e5f0-4143-abd7-376868d3f27d"
click at [1010, 476] on span "ربط الشركة" at bounding box center [984, 477] width 54 height 12
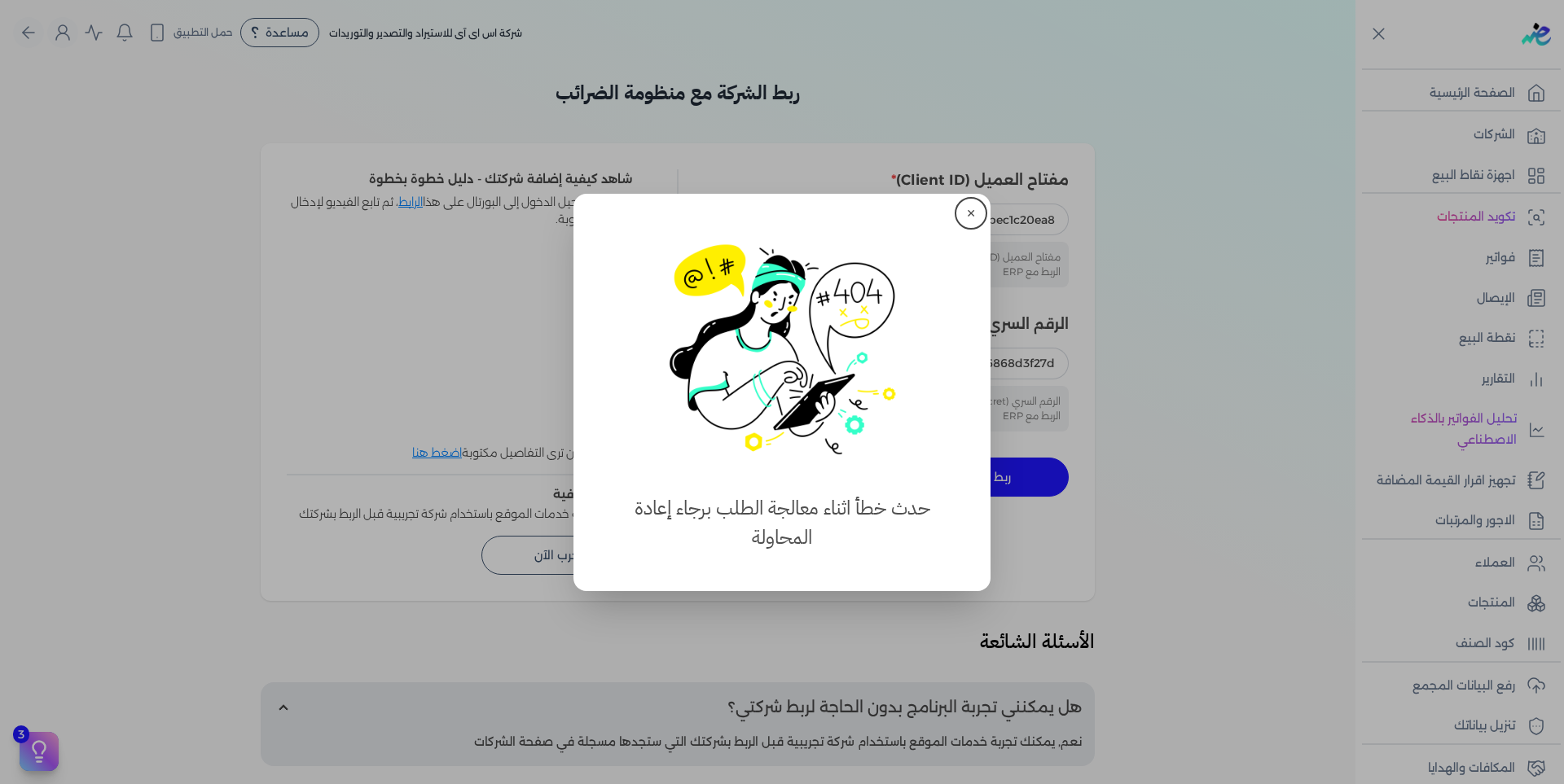
click at [963, 219] on button "✕" at bounding box center [971, 213] width 26 height 26
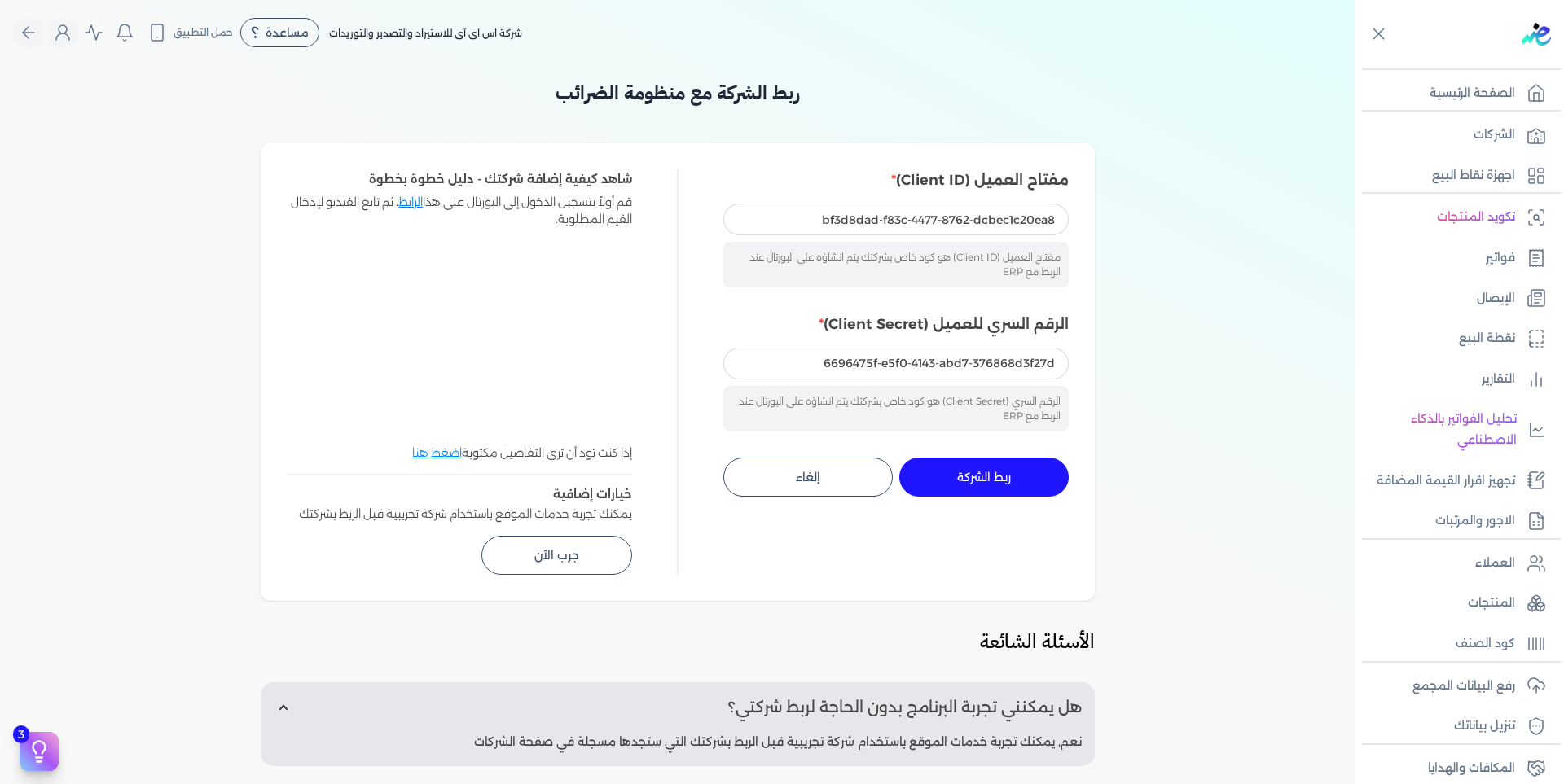
click at [1504, 141] on p "الشركات" at bounding box center [1494, 136] width 42 height 21
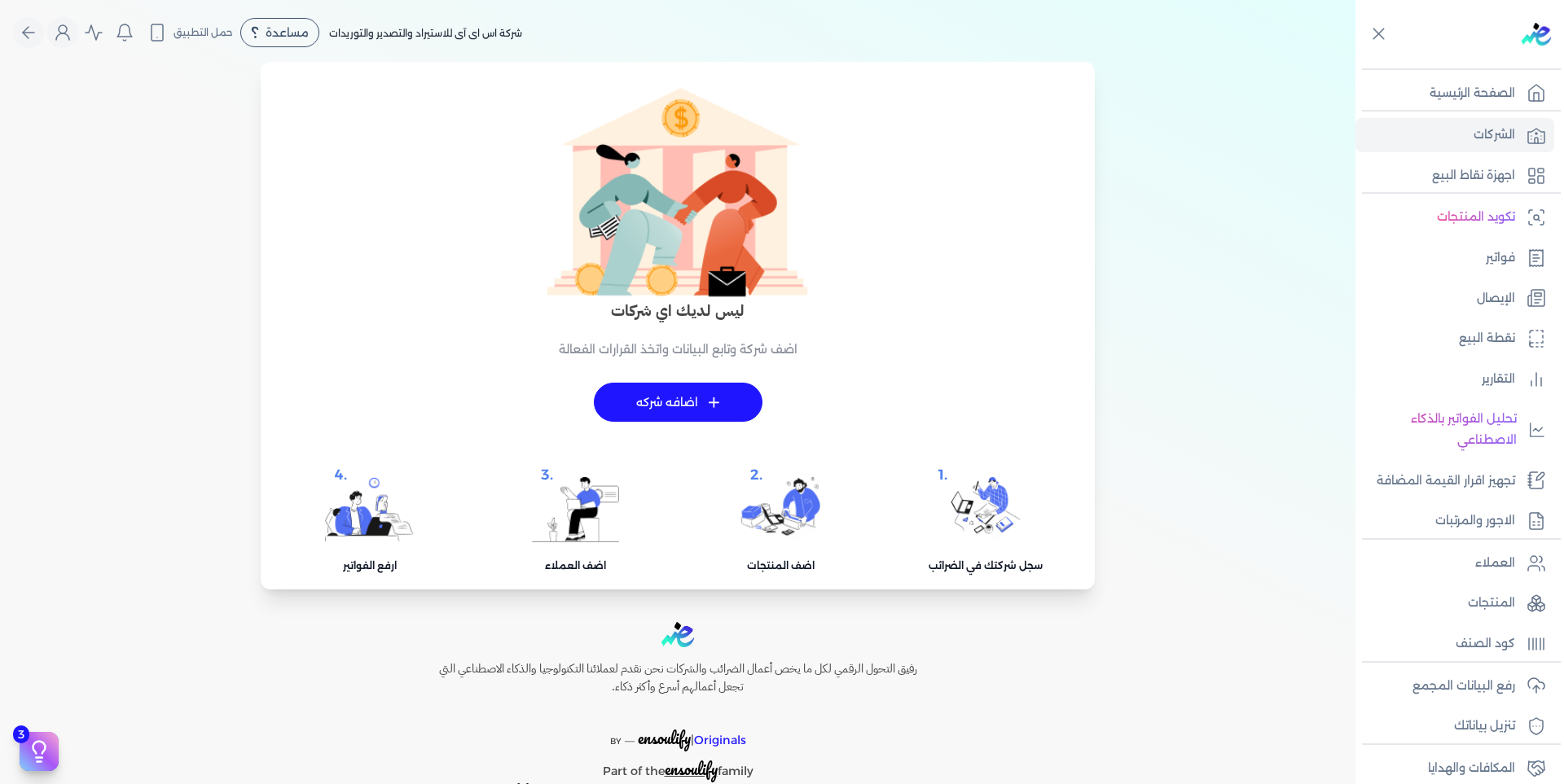
click at [1480, 144] on p "الشركات" at bounding box center [1494, 136] width 42 height 21
click at [1461, 138] on link "الشركات" at bounding box center [1454, 135] width 199 height 34
click at [650, 402] on link "+ اضافه شركه" at bounding box center [677, 402] width 169 height 39
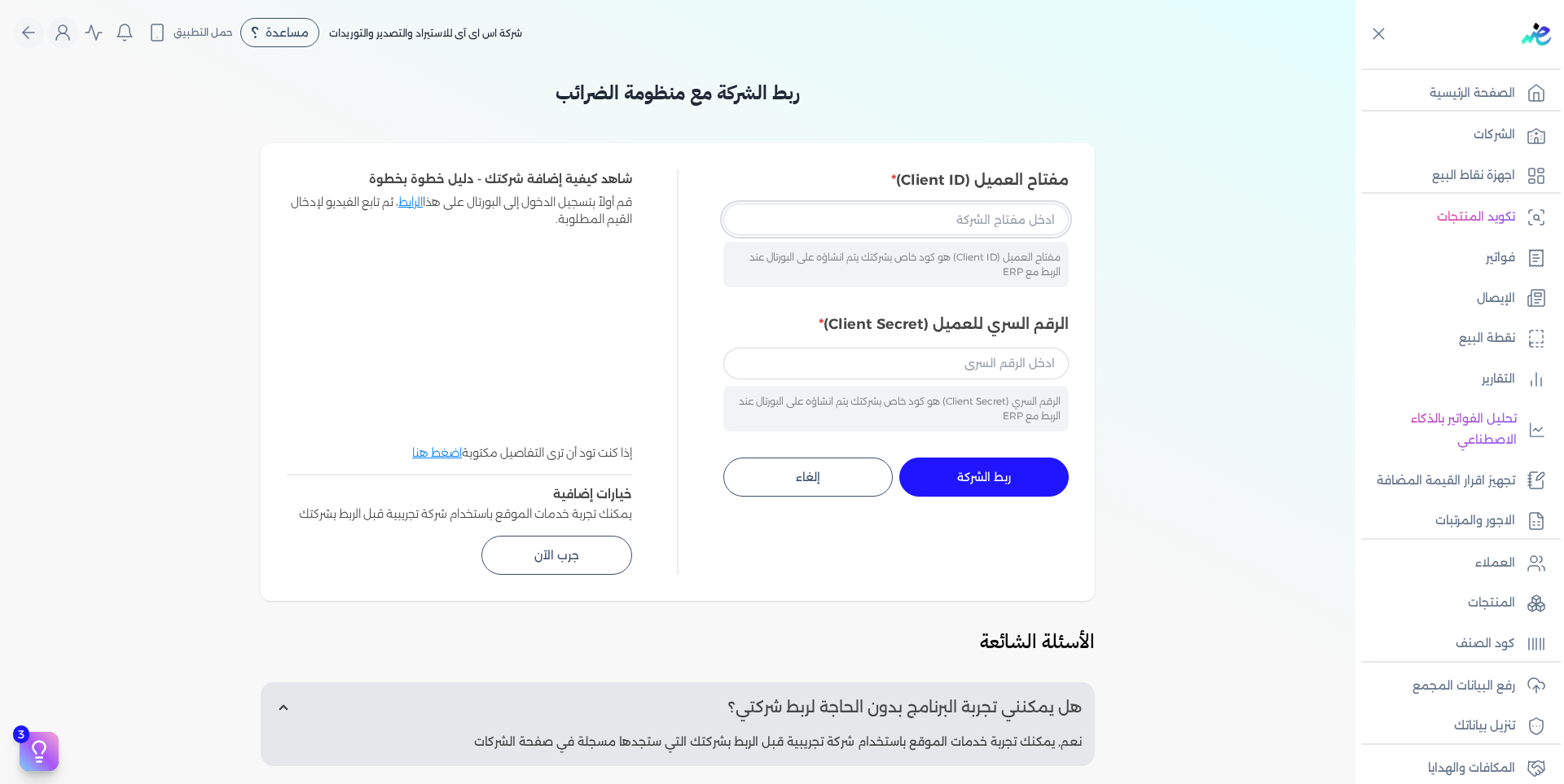
click at [974, 232] on input "مفتاح العميل (Client ID)" at bounding box center [896, 219] width 345 height 31
type input "bf3d8dad-f83c-4477-8762-dcbec1c20ea8"
click at [989, 354] on input "الرقم السري للعميل (Client Secret)" at bounding box center [896, 363] width 345 height 31
type input "6696475f-e5f0-4143-abd7-376868d3f27d"
click at [993, 474] on span "ربط الشركة" at bounding box center [984, 477] width 54 height 12
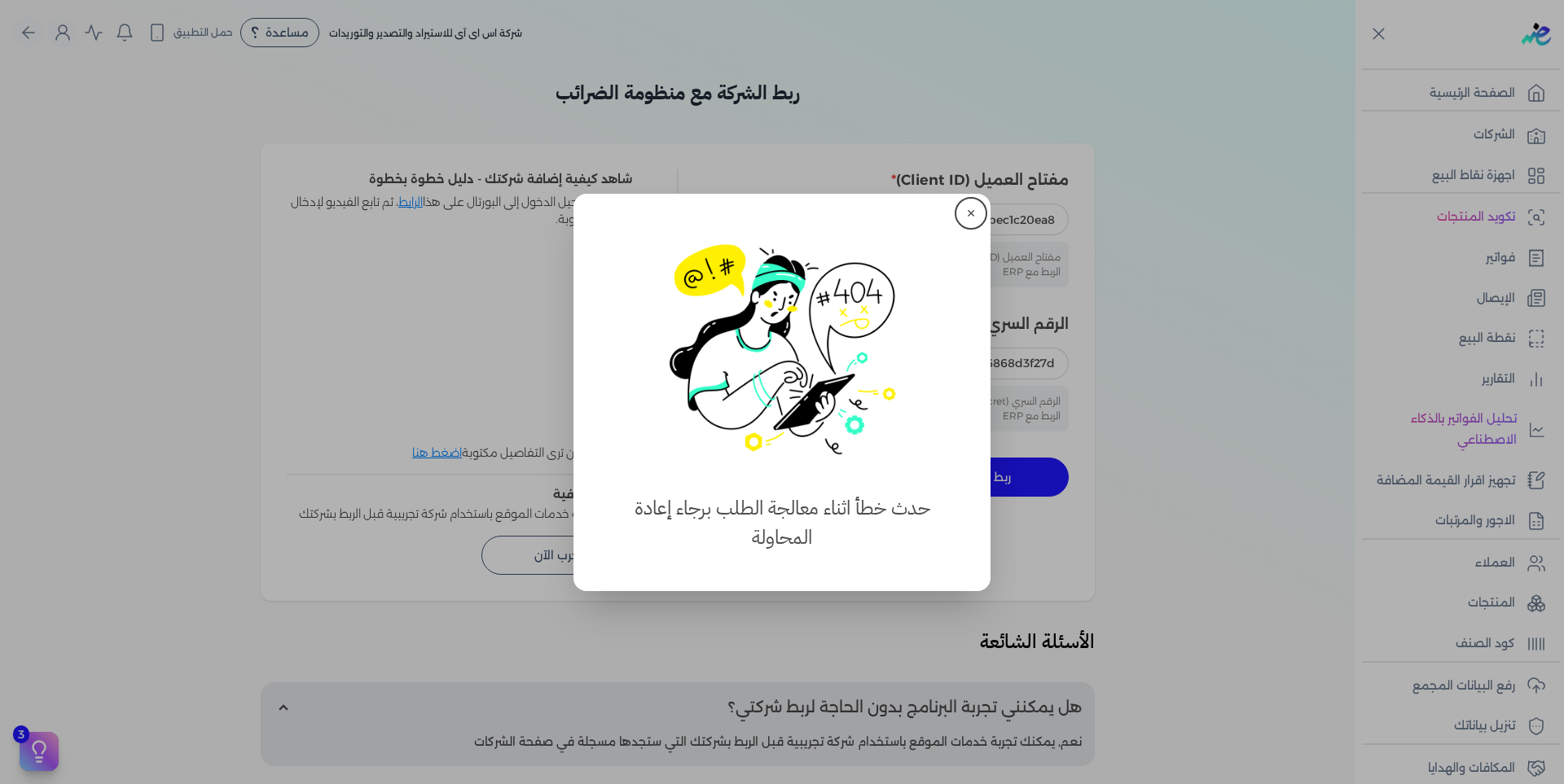
click at [967, 213] on button "✕" at bounding box center [971, 213] width 26 height 26
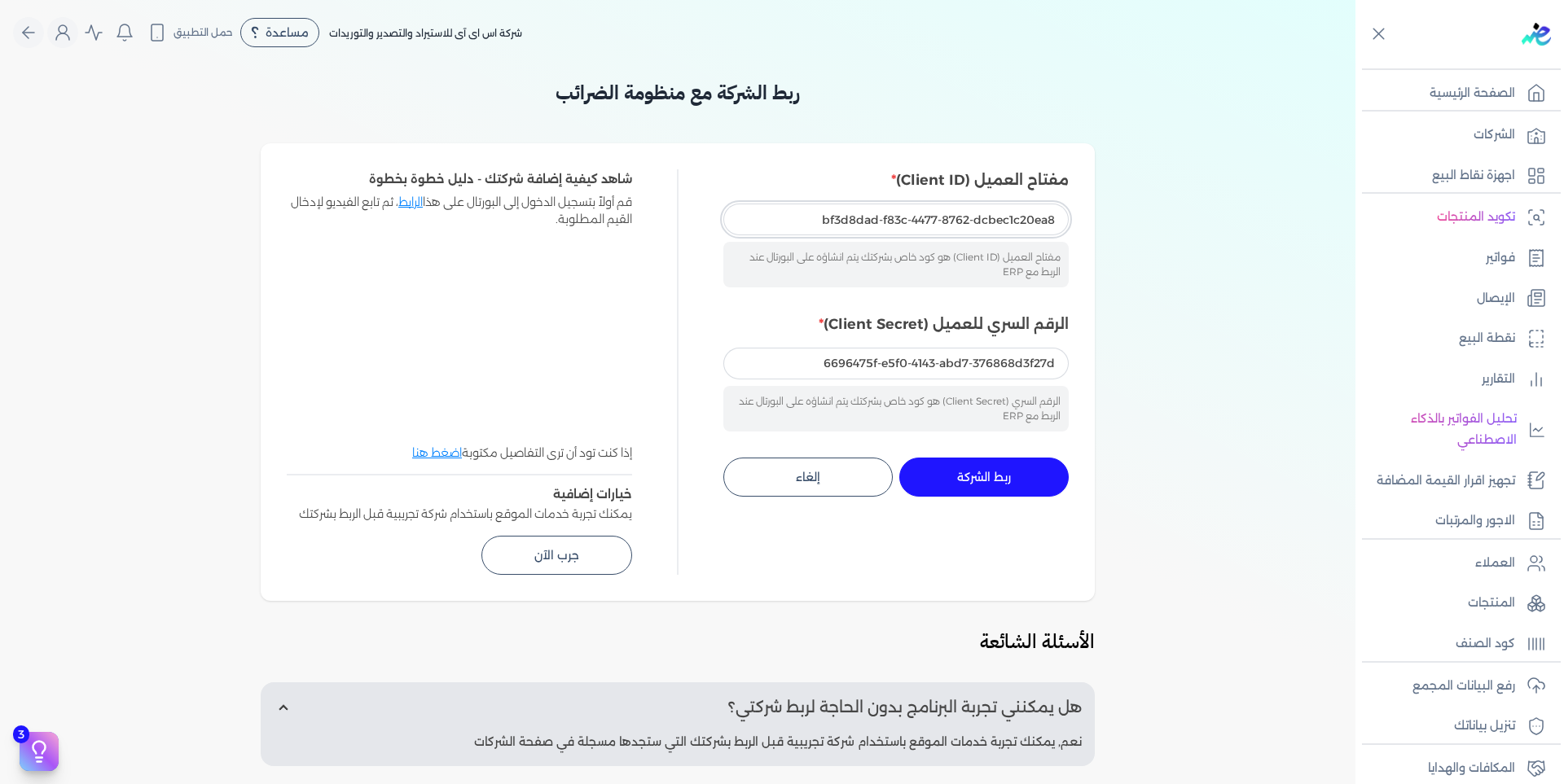
click at [967, 213] on input "bf3d8dad-f83c-4477-8762-dcbec1c20ea8" at bounding box center [896, 219] width 345 height 31
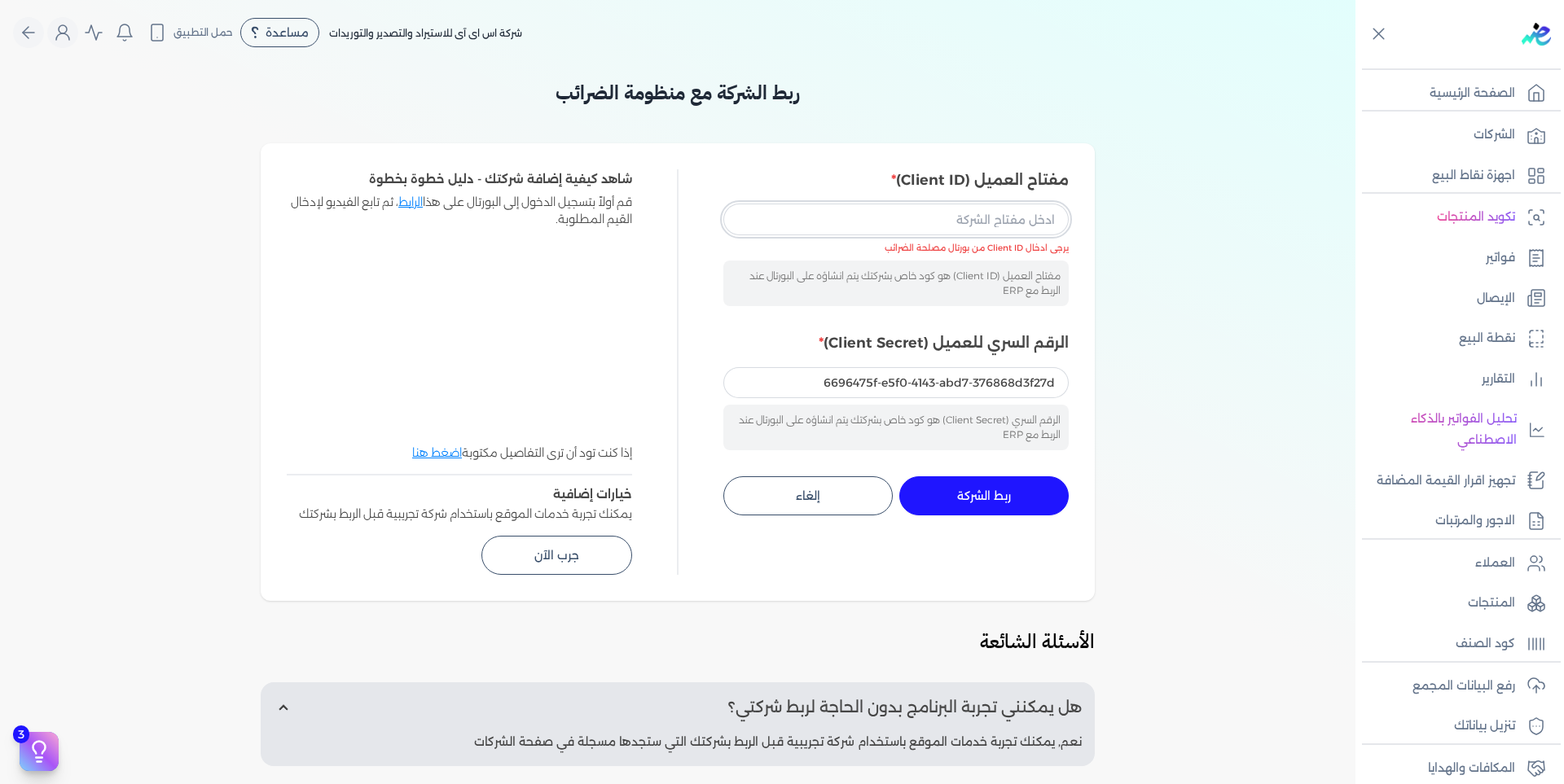
click at [967, 213] on input "مفتاح العميل (Client ID)" at bounding box center [896, 219] width 345 height 31
type input "4225dd65-8304-4e0b-91eb-31fc92f53a86"
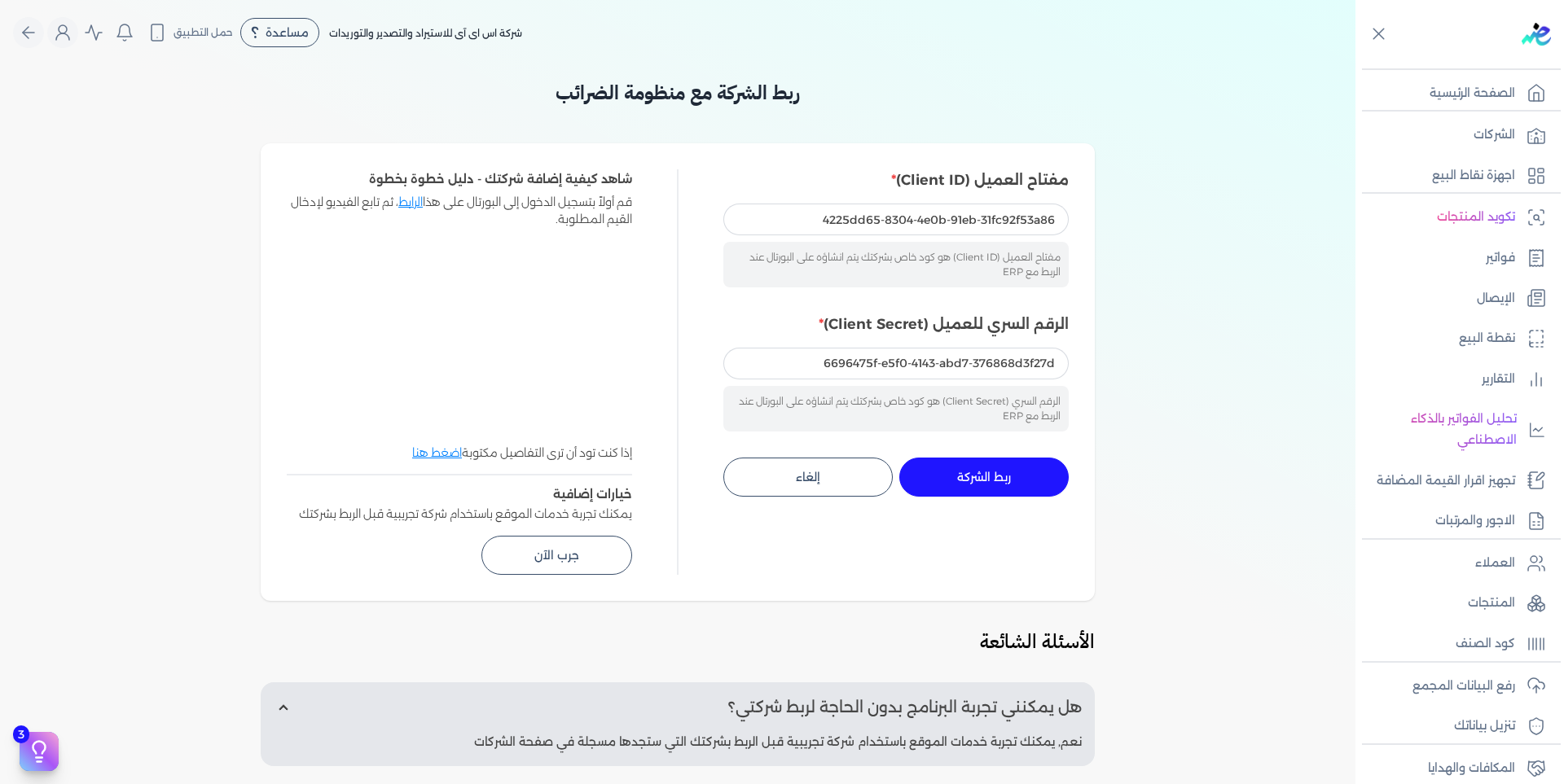
click at [1011, 475] on span "ربط الشركة" at bounding box center [984, 477] width 54 height 12
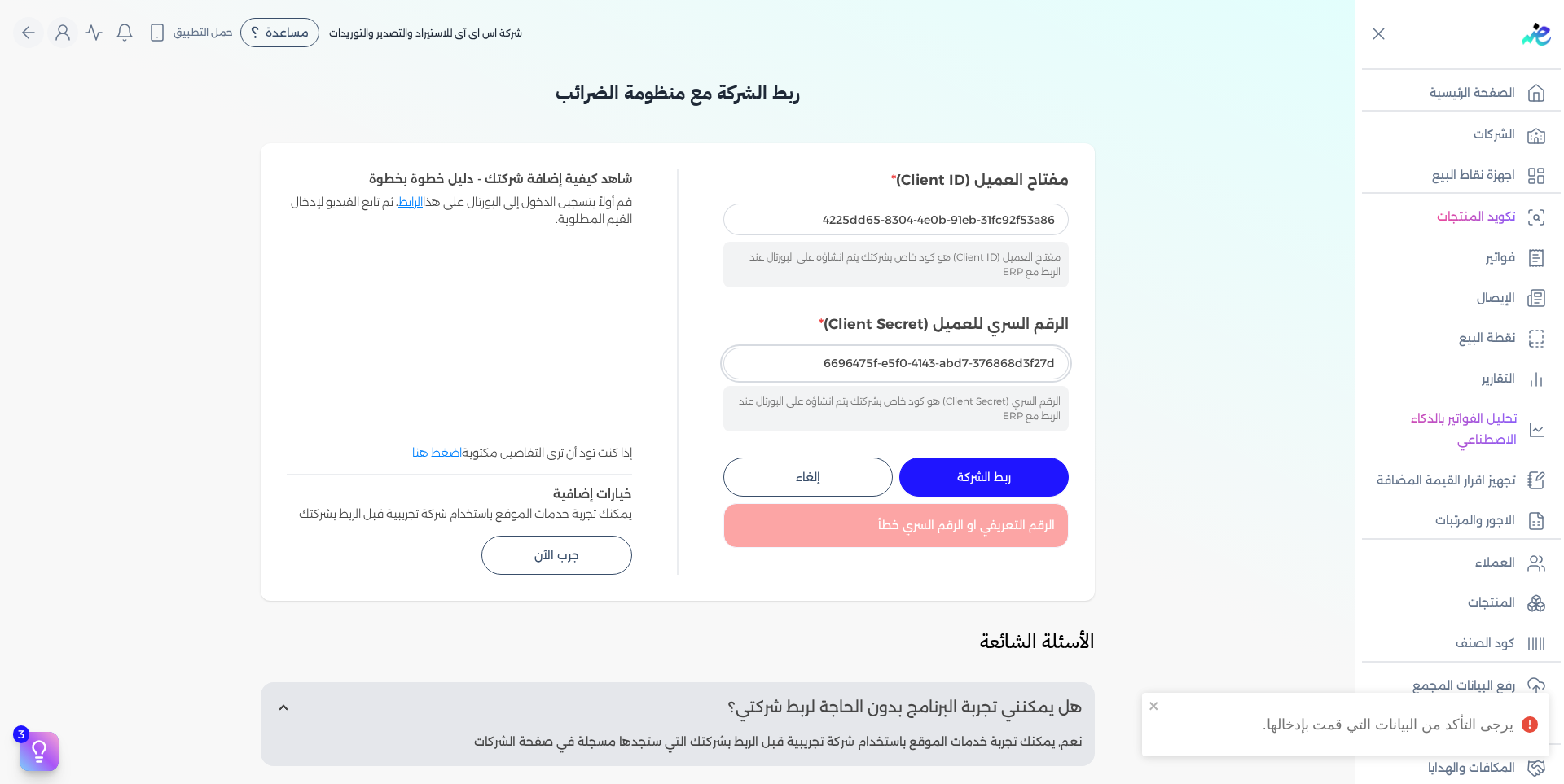
click at [1005, 367] on input "6696475f-e5f0-4143-abd7-376868d3f27d" at bounding box center [896, 363] width 345 height 31
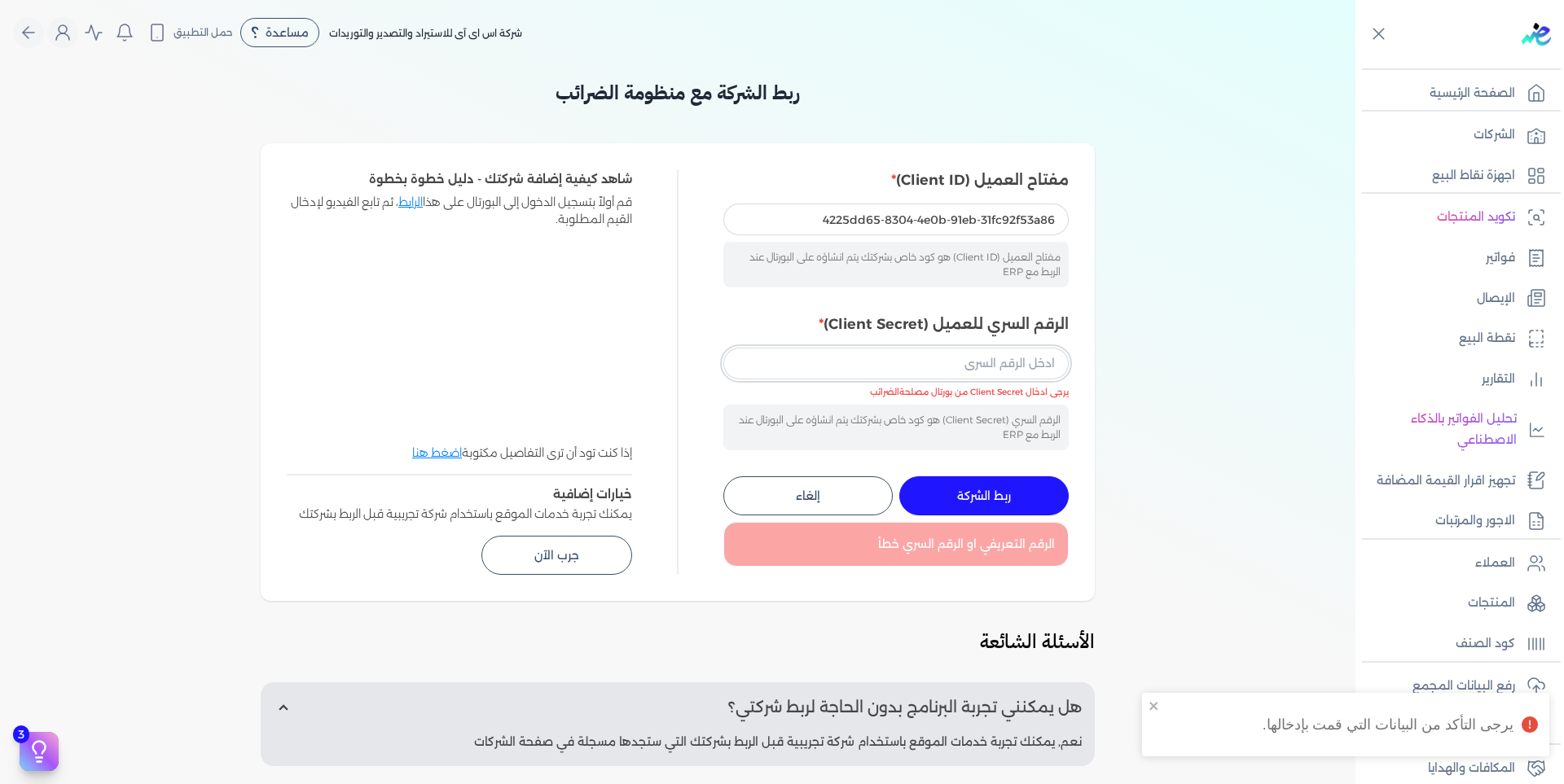
click at [1005, 365] on input "الرقم السري للعميل (Client Secret)" at bounding box center [896, 363] width 345 height 31
type input "2ad98805-f5eb-4ee7-9566-78298aaeb95f"
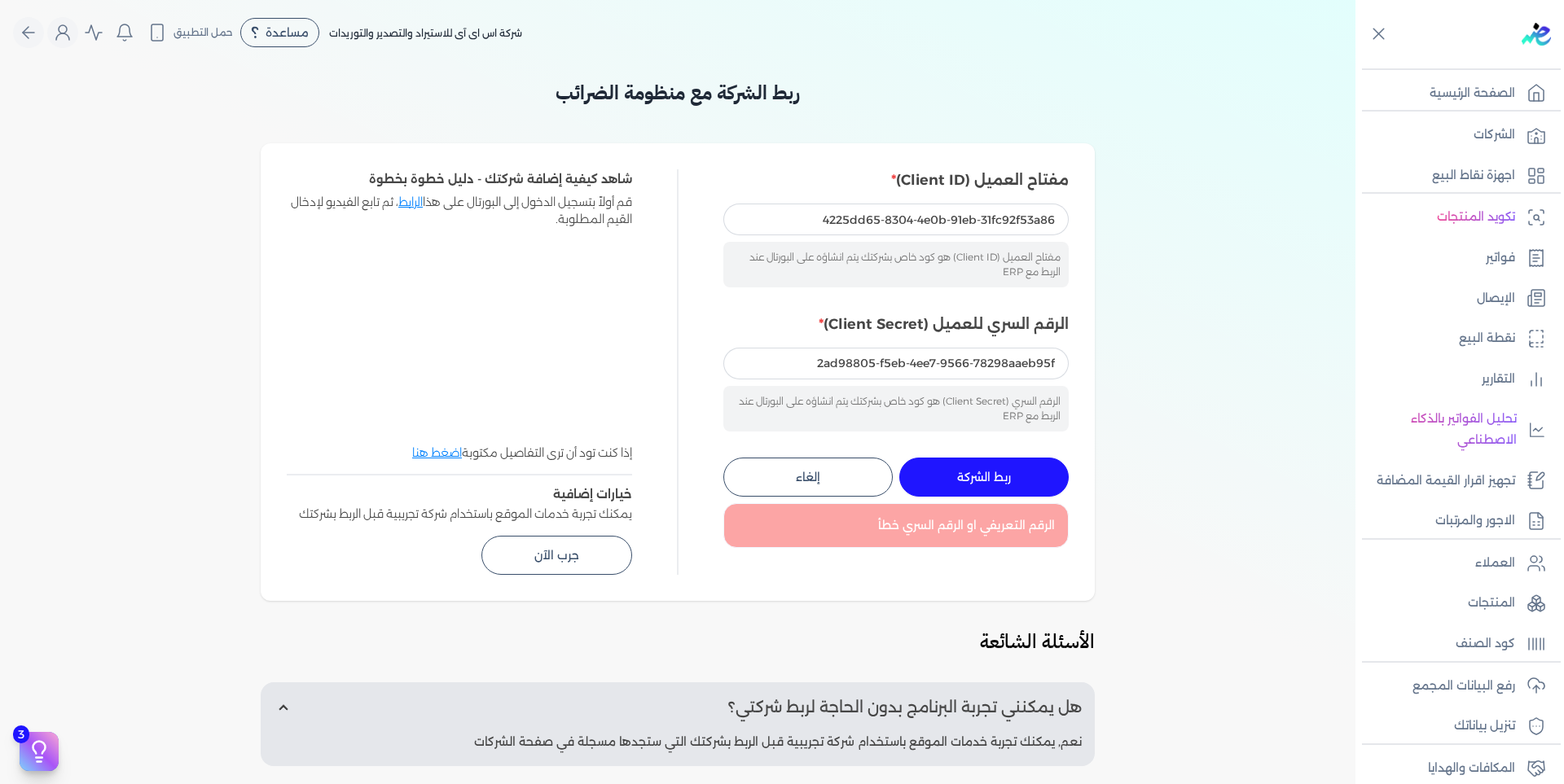
click at [1035, 487] on button "ربط الشركة جاري التنفيذ" at bounding box center [984, 477] width 170 height 39
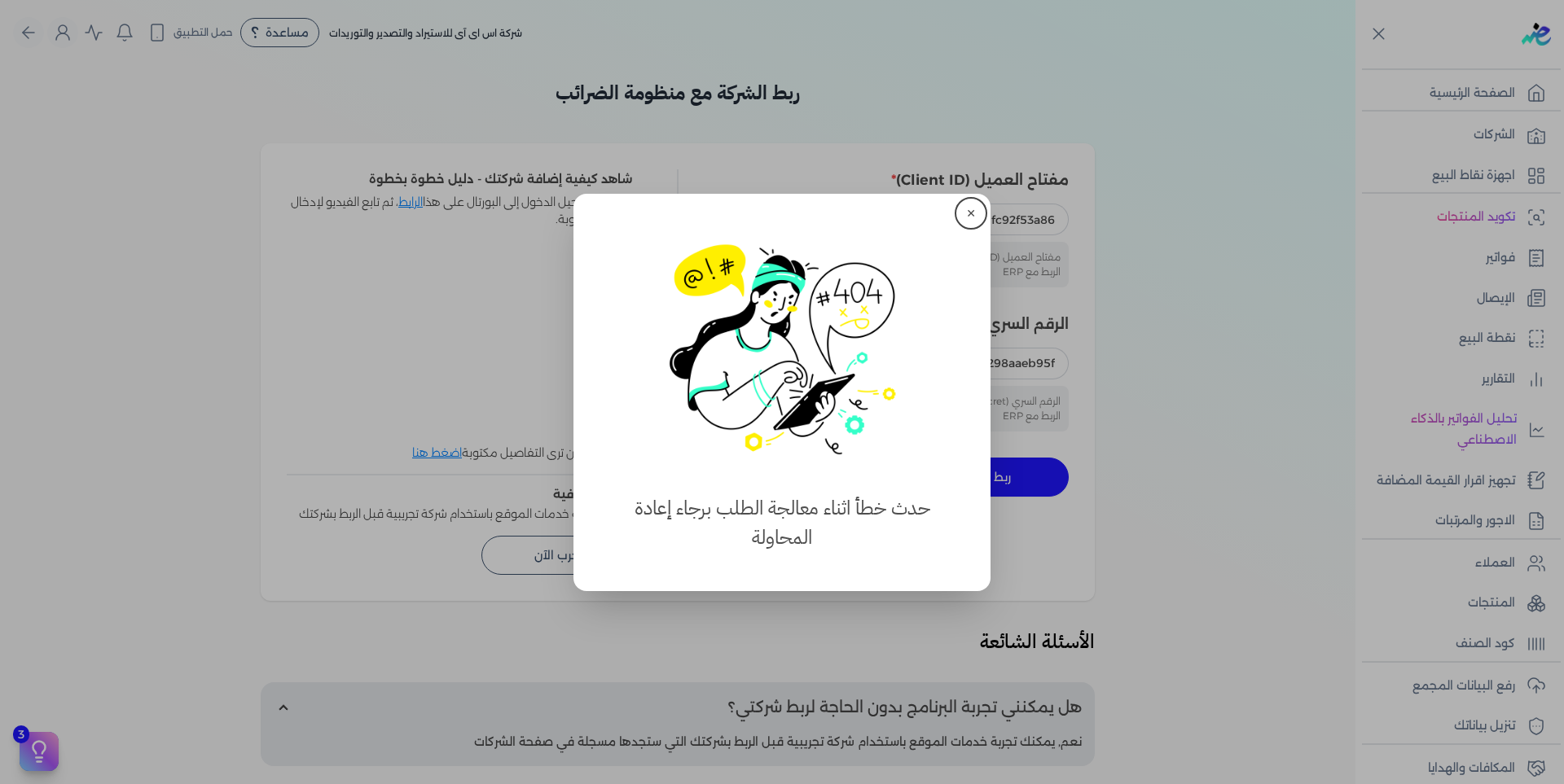
click at [955, 198] on div "✕ استهلكت 100% من الباقة حدث خطأ اثناء معالجة الطلب برجاء إعادة المحاولة" at bounding box center [782, 392] width 417 height 397
click at [966, 206] on button "✕" at bounding box center [971, 213] width 26 height 26
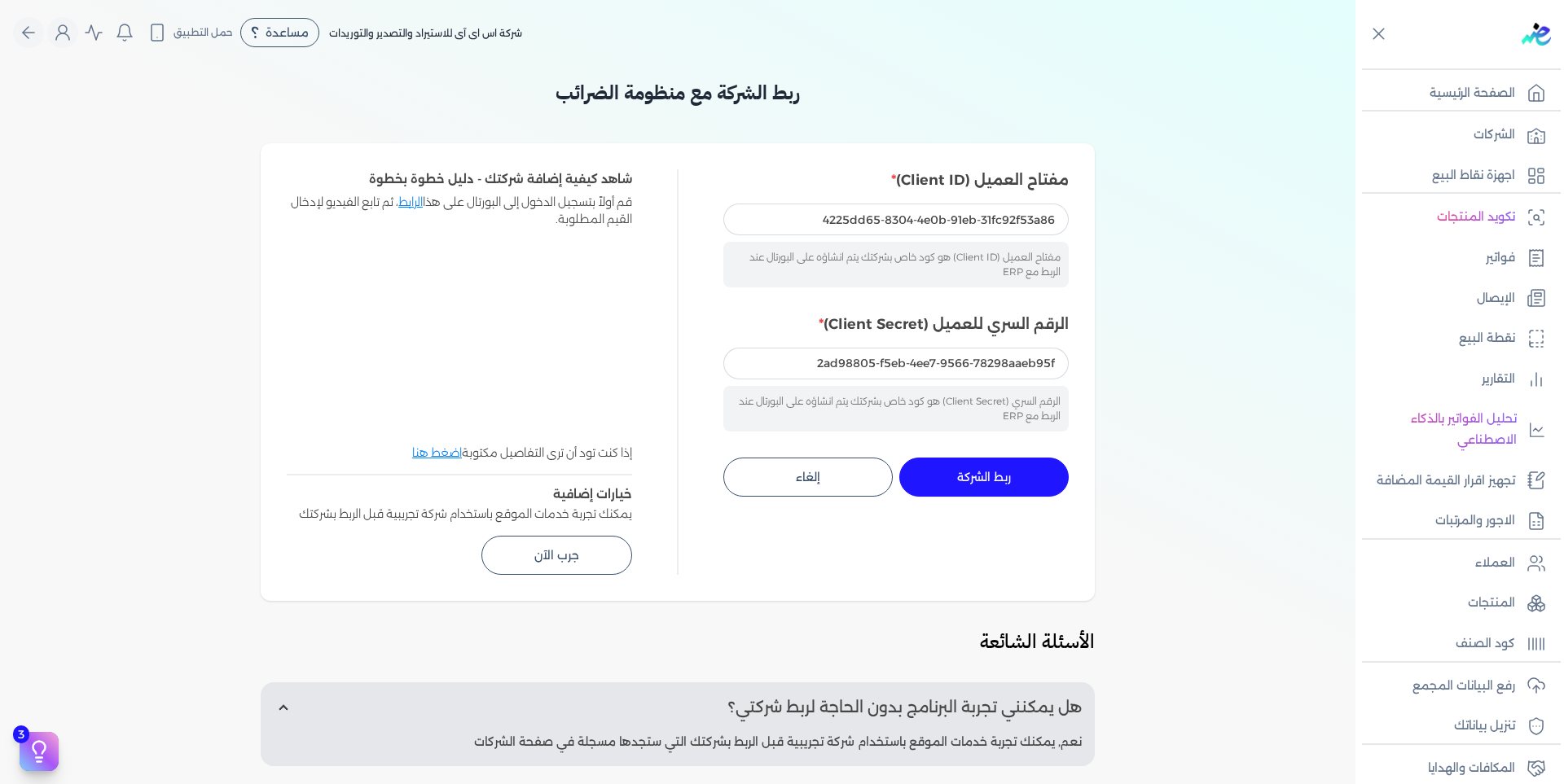
click at [1522, 140] on link "الشركات" at bounding box center [1454, 135] width 199 height 34
